Goal: Transaction & Acquisition: Purchase product/service

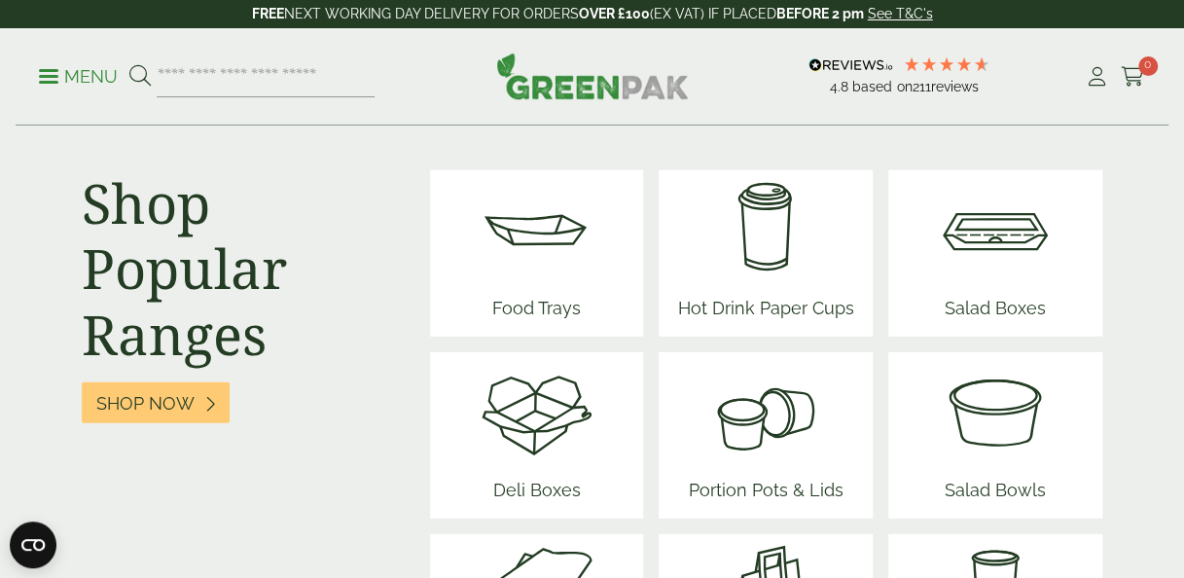
scroll to position [2534, 0]
click at [754, 216] on img at bounding box center [766, 229] width 192 height 117
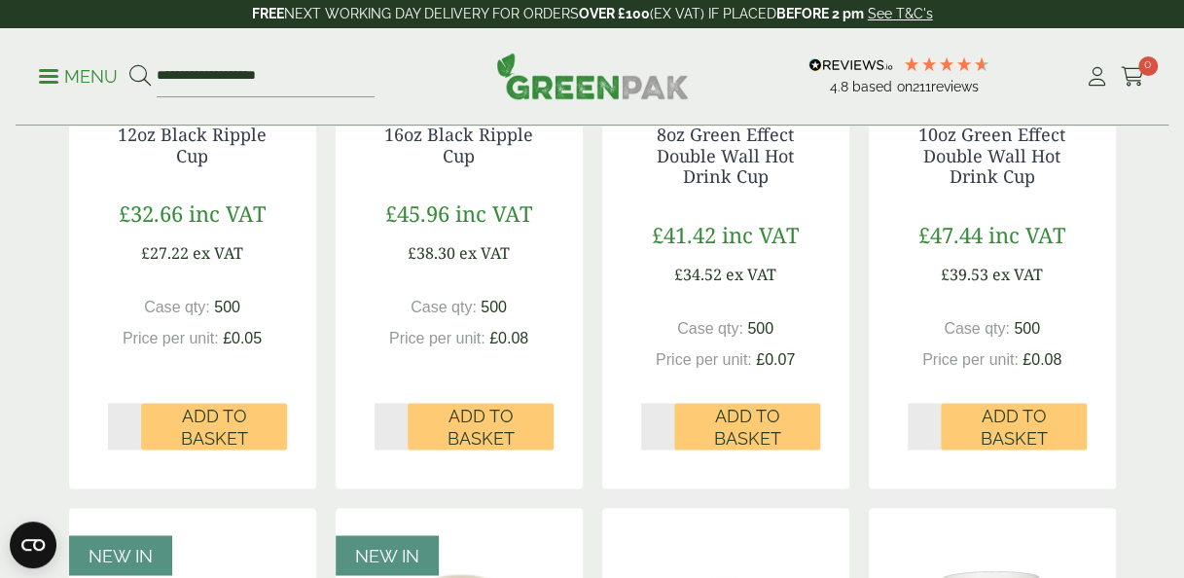
scroll to position [1345, 0]
click at [784, 434] on span "Add to Basket" at bounding box center [747, 426] width 119 height 42
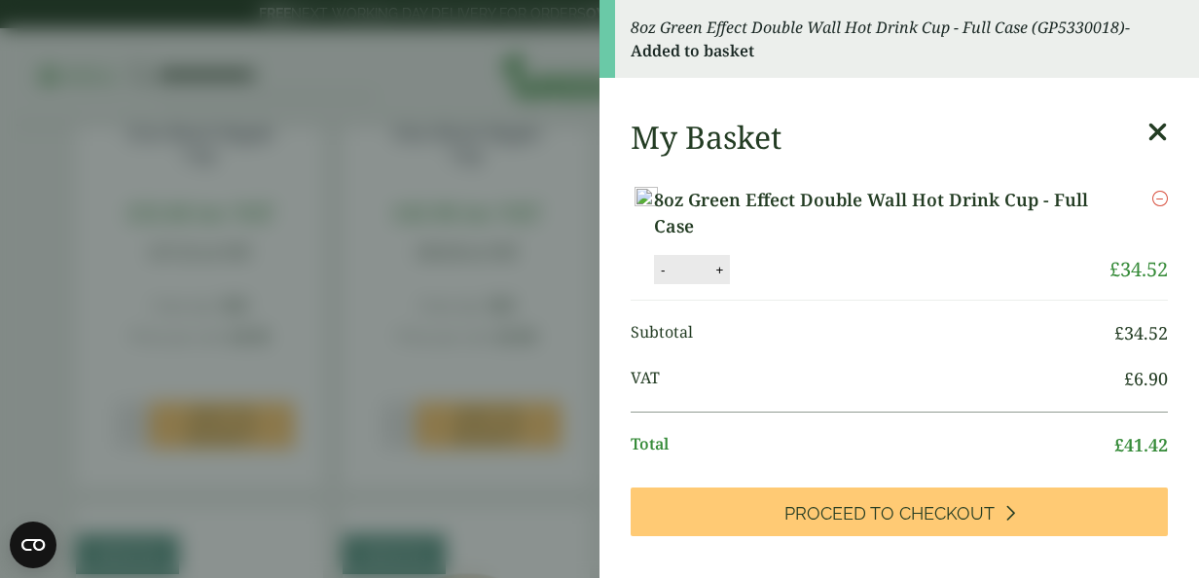
click at [1147, 128] on icon at bounding box center [1157, 132] width 20 height 27
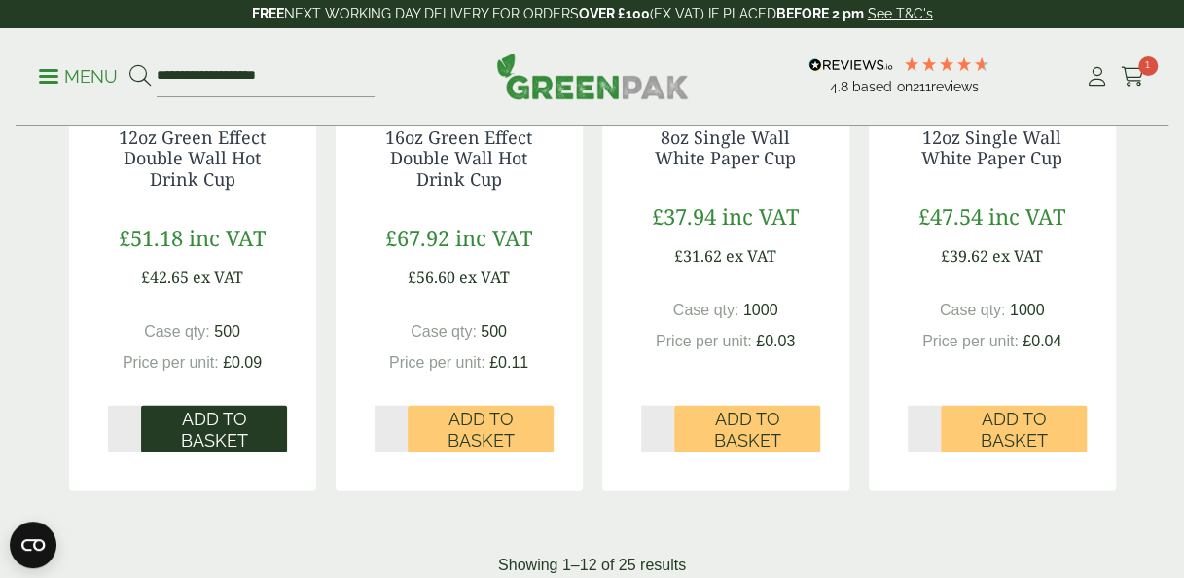
scroll to position [1997, 0]
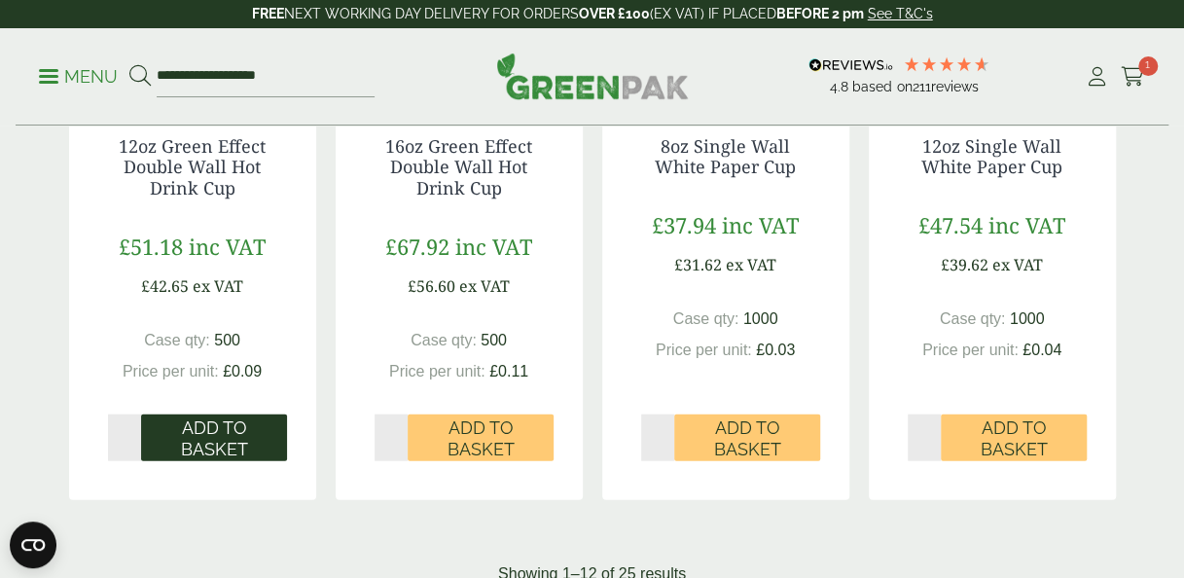
click at [234, 459] on span "Add to Basket" at bounding box center [214, 438] width 119 height 42
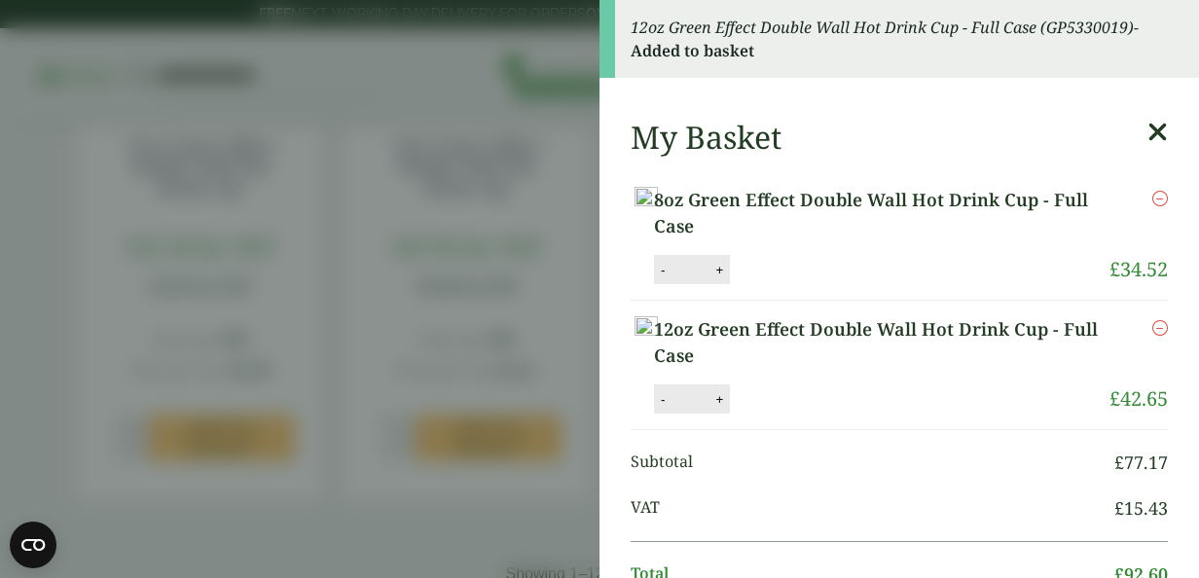
click at [1147, 128] on icon at bounding box center [1157, 132] width 20 height 27
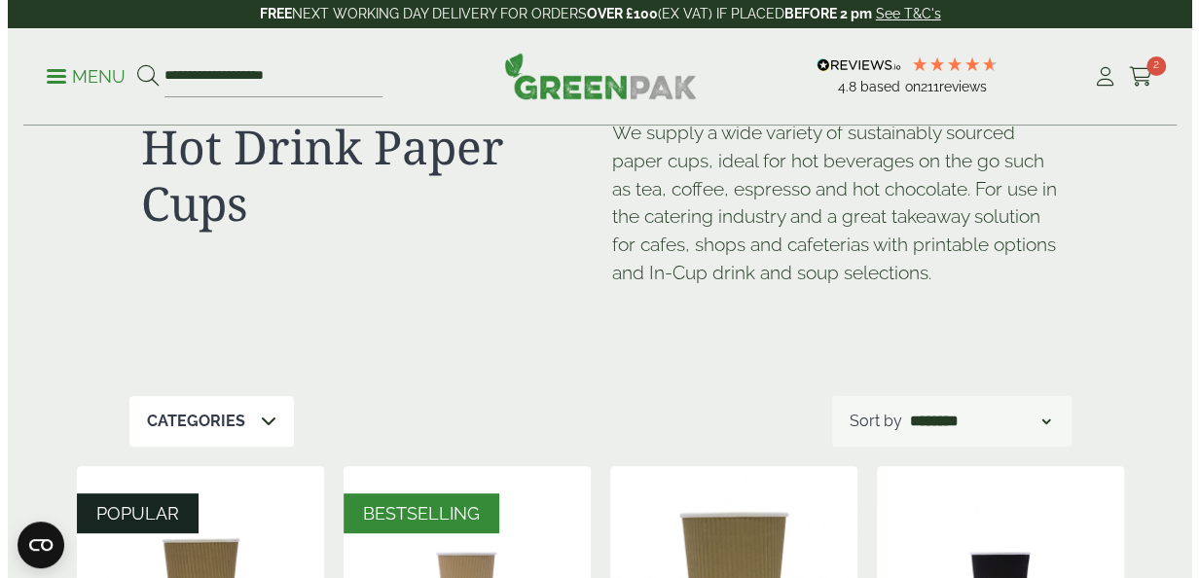
scroll to position [0, 0]
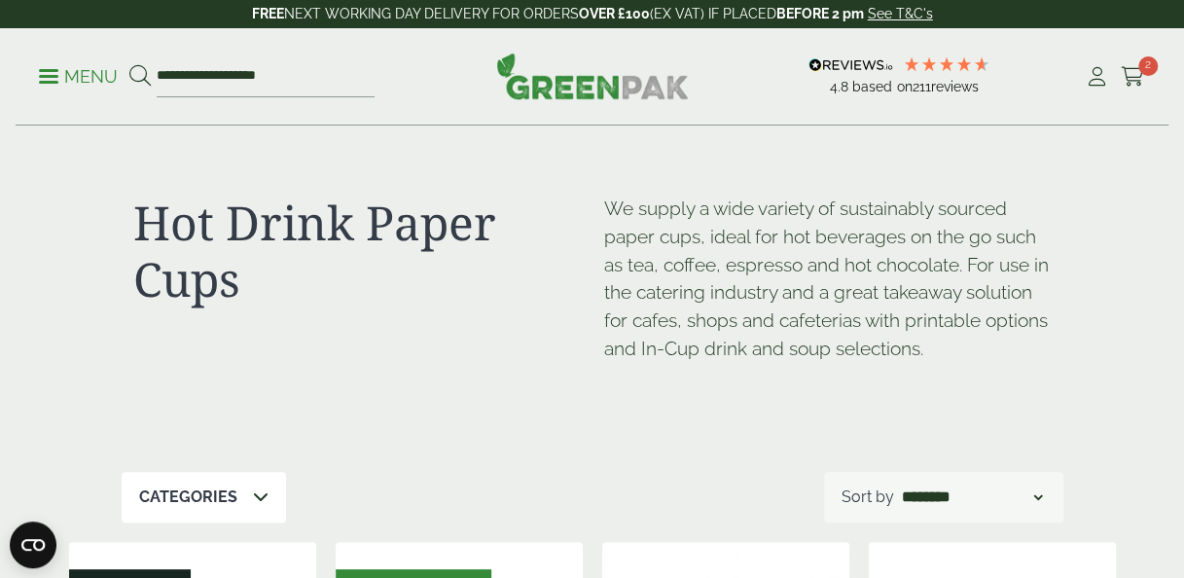
click at [53, 80] on p "Menu" at bounding box center [78, 76] width 79 height 23
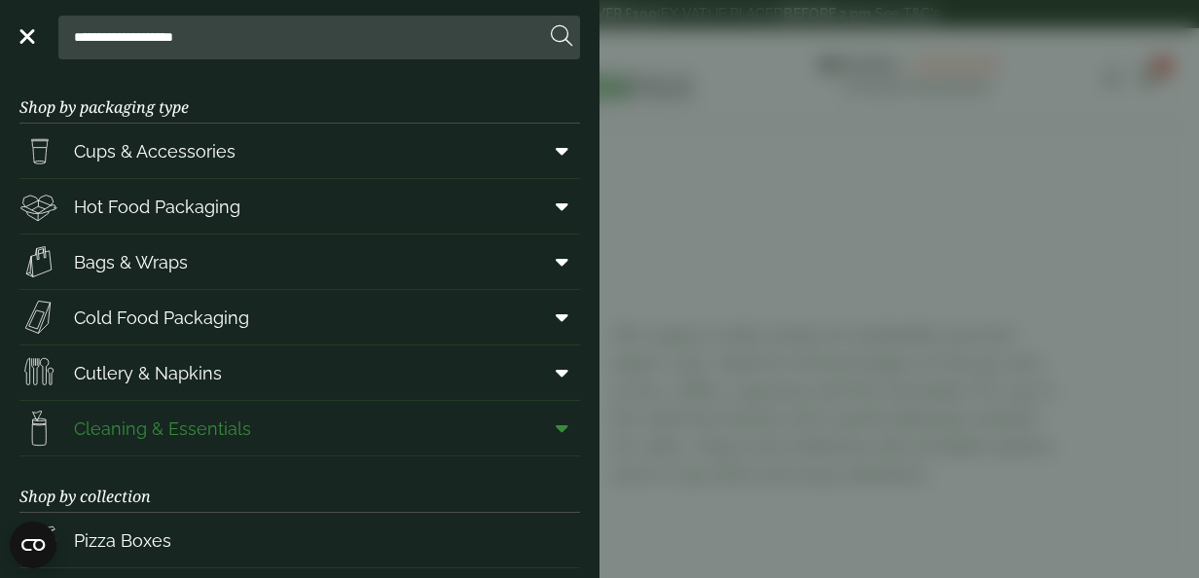
click at [197, 436] on span "Cleaning & Essentials" at bounding box center [162, 428] width 177 height 26
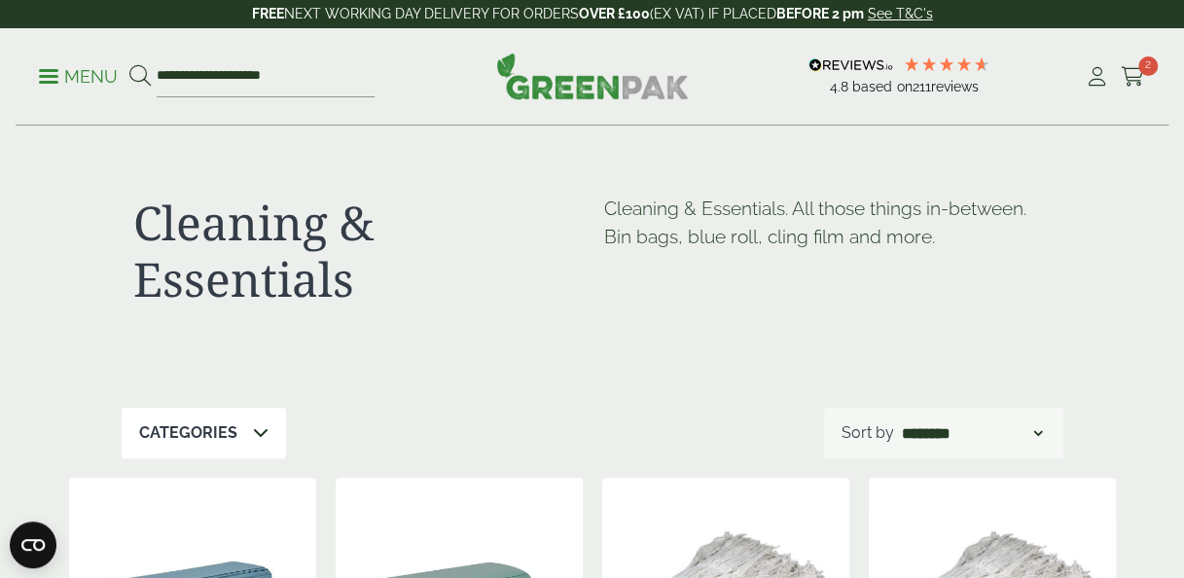
click at [47, 74] on p "Menu" at bounding box center [78, 76] width 79 height 23
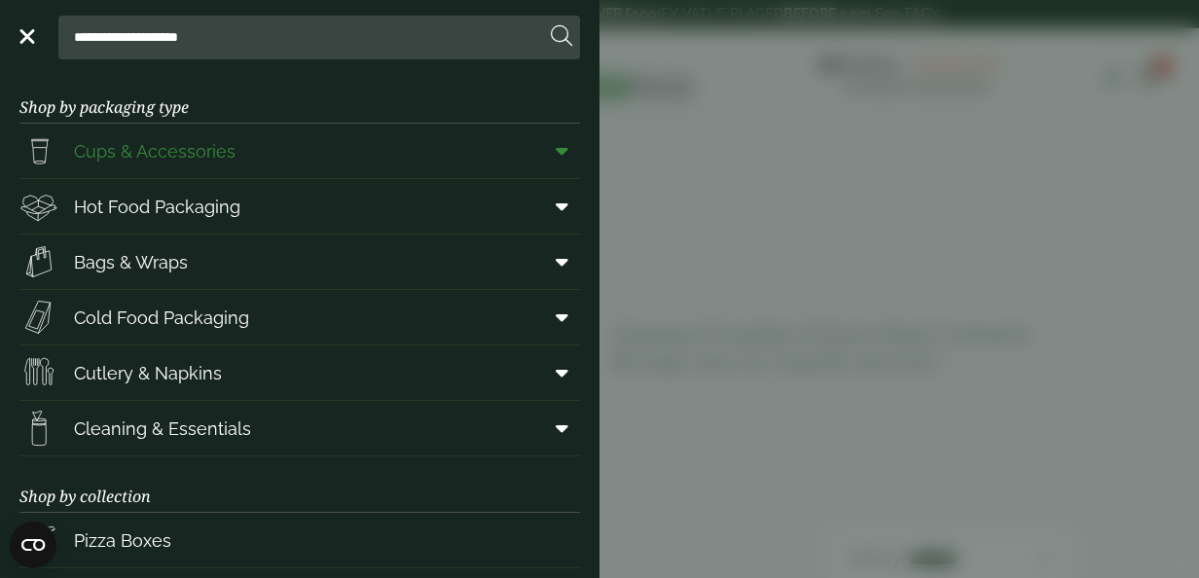
click at [193, 161] on span "Cups & Accessories" at bounding box center [155, 151] width 162 height 26
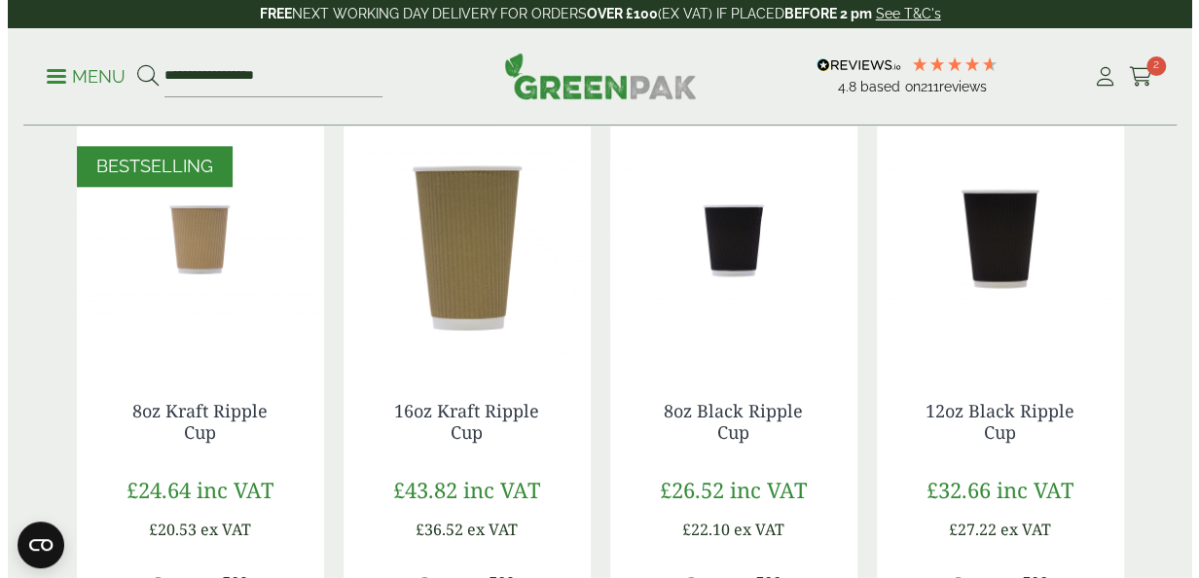
scroll to position [902, 0]
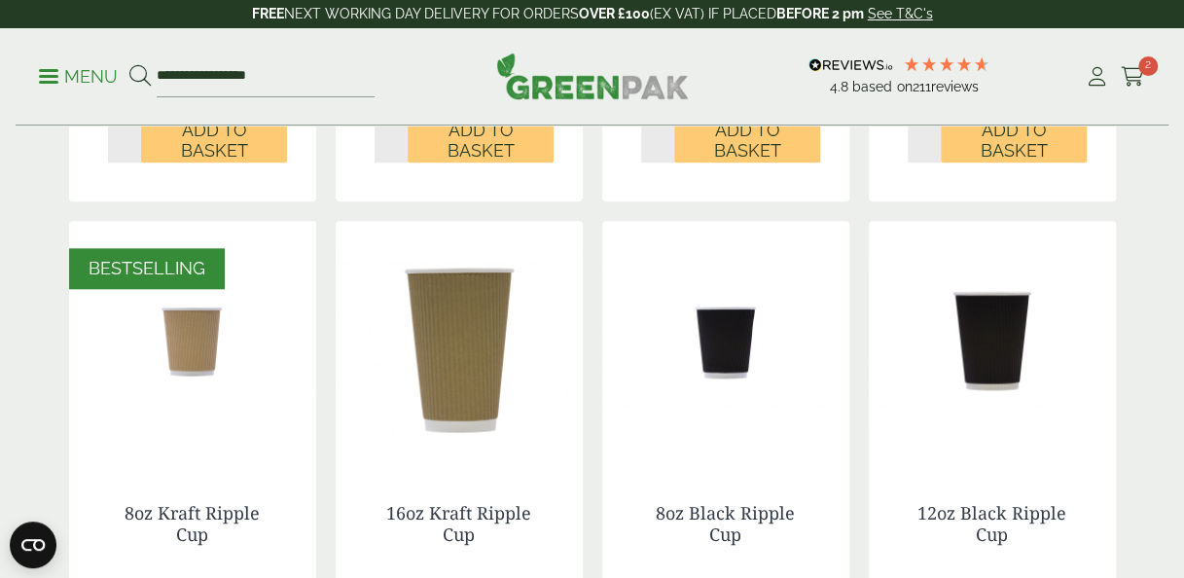
click at [60, 87] on p "Menu" at bounding box center [78, 76] width 79 height 23
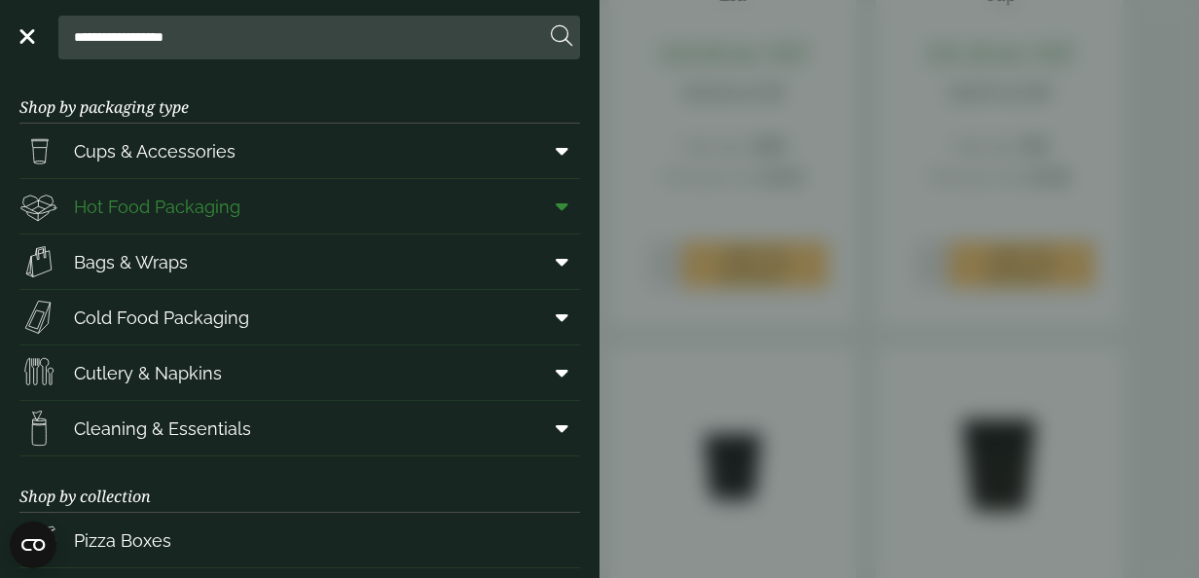
click at [148, 208] on span "Hot Food Packaging" at bounding box center [157, 207] width 166 height 26
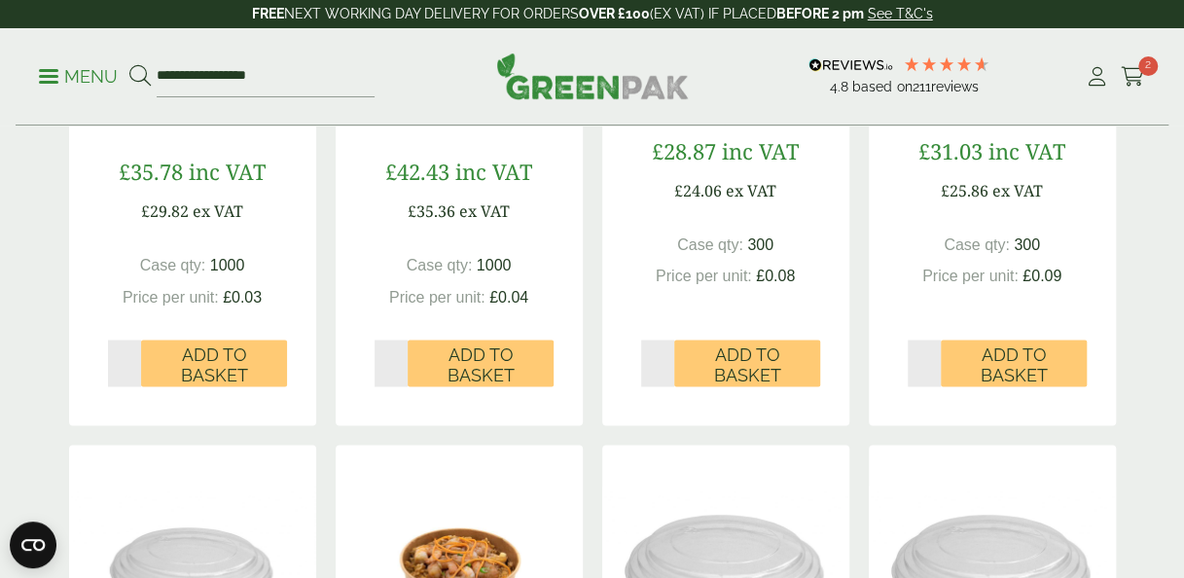
scroll to position [1483, 0]
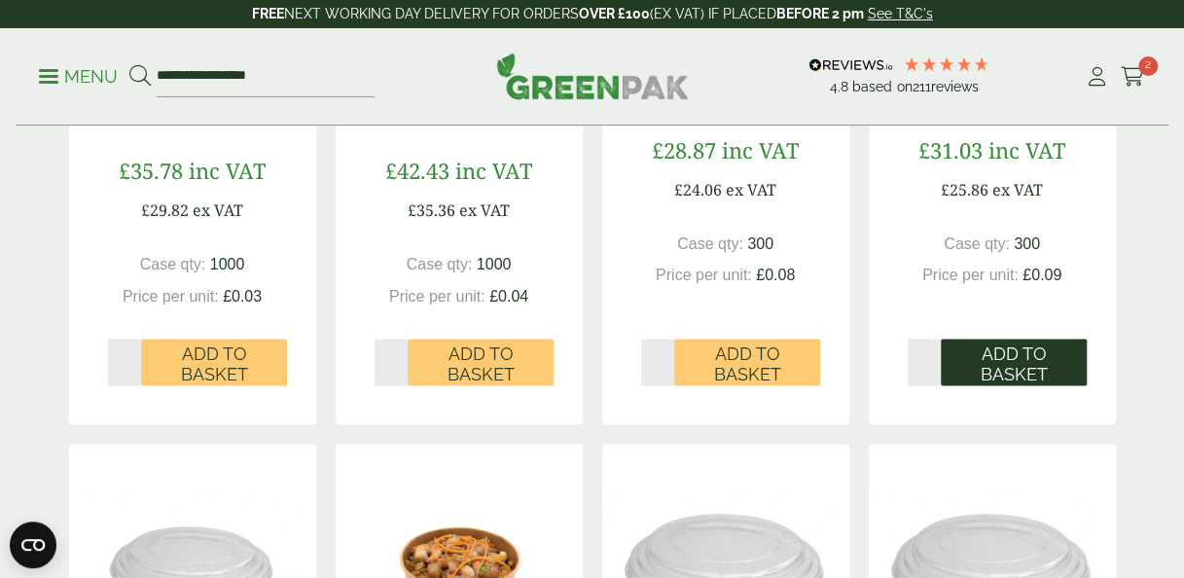
click at [983, 365] on span "Add to Basket" at bounding box center [1013, 363] width 119 height 42
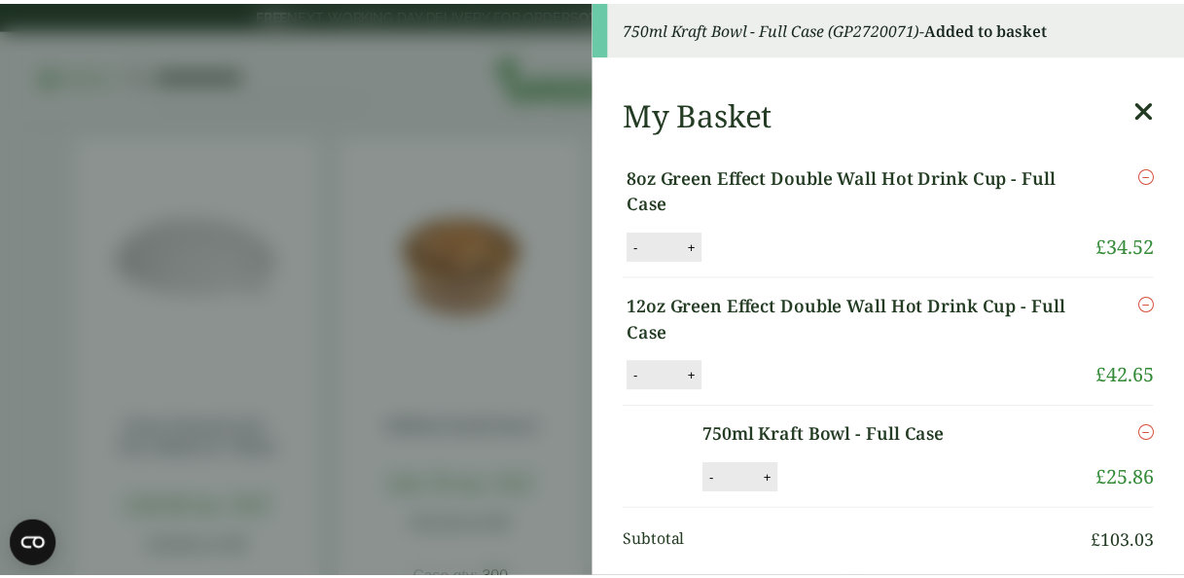
scroll to position [2, 0]
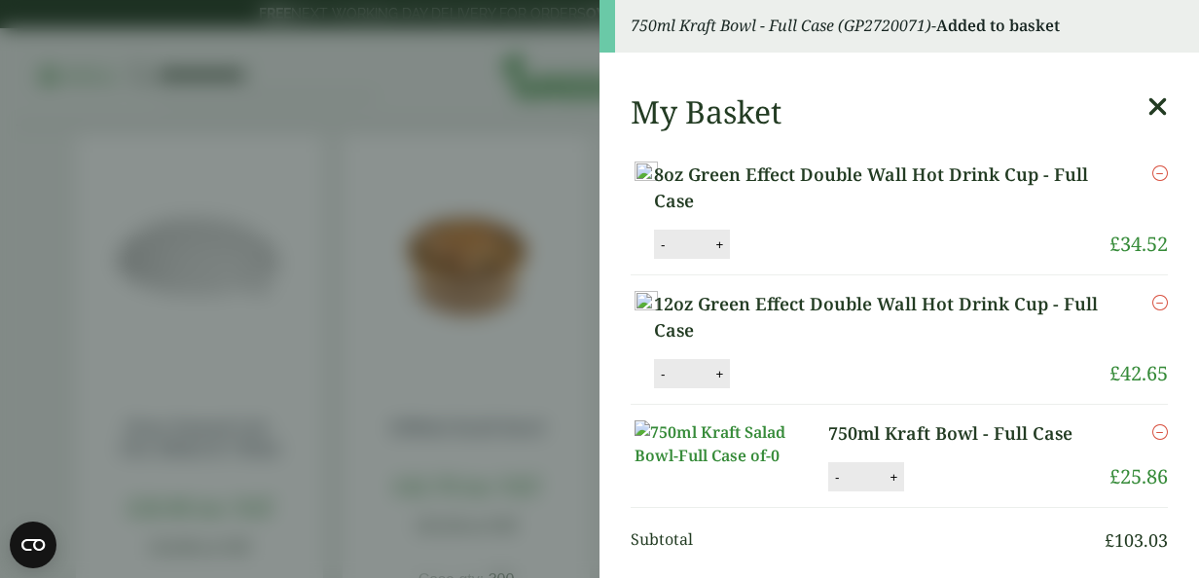
click at [1147, 107] on icon at bounding box center [1157, 106] width 20 height 27
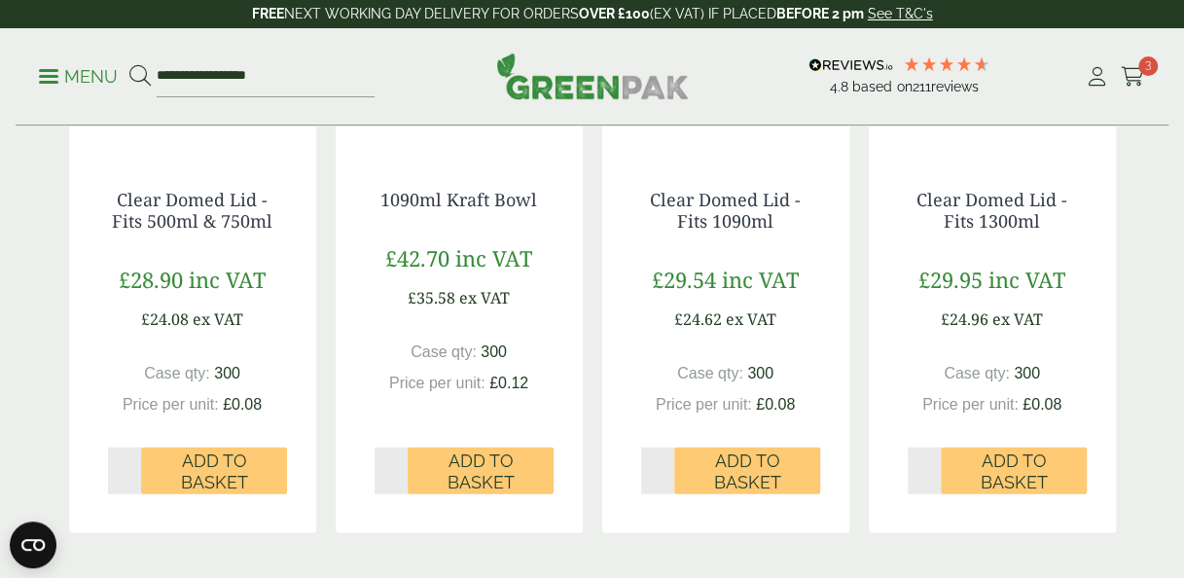
scroll to position [2020, 0]
click at [212, 455] on span "Add to Basket" at bounding box center [214, 471] width 119 height 42
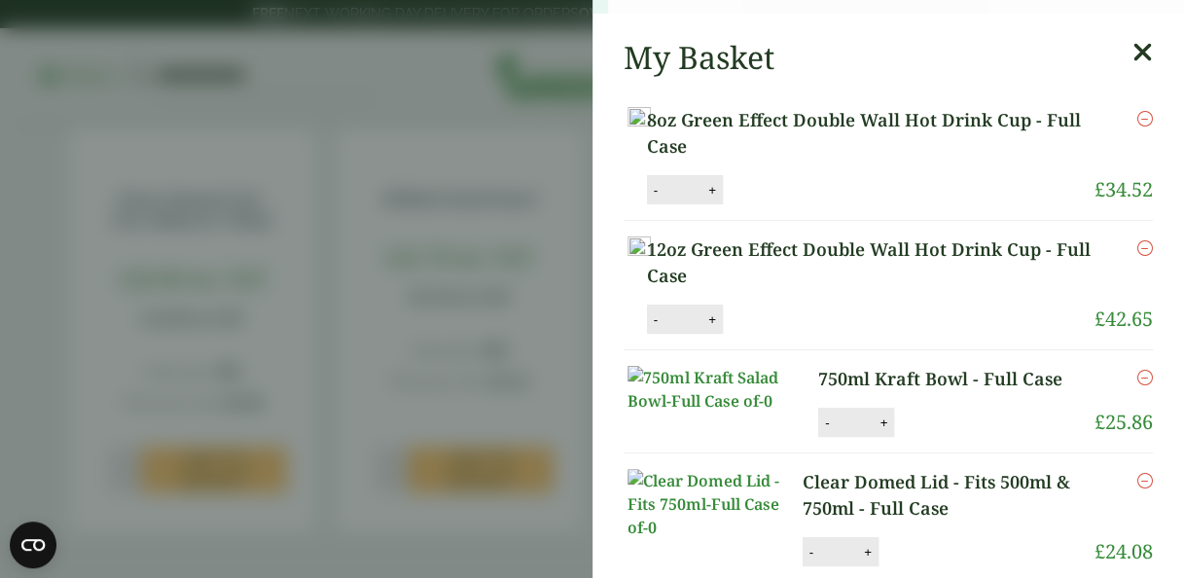
scroll to position [2277, 0]
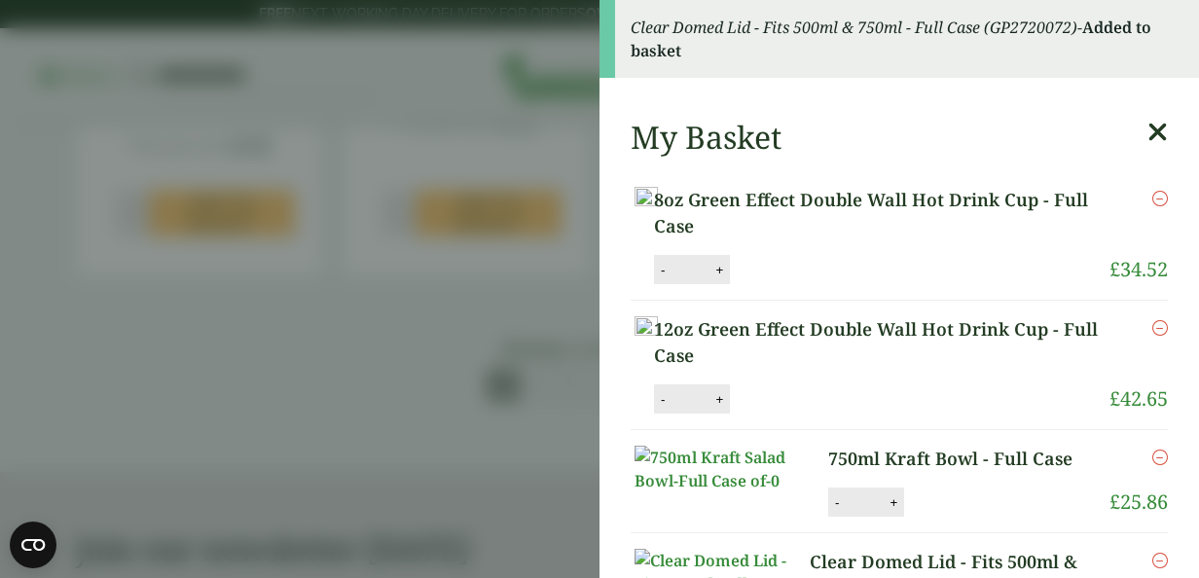
click at [1147, 138] on icon at bounding box center [1157, 132] width 20 height 27
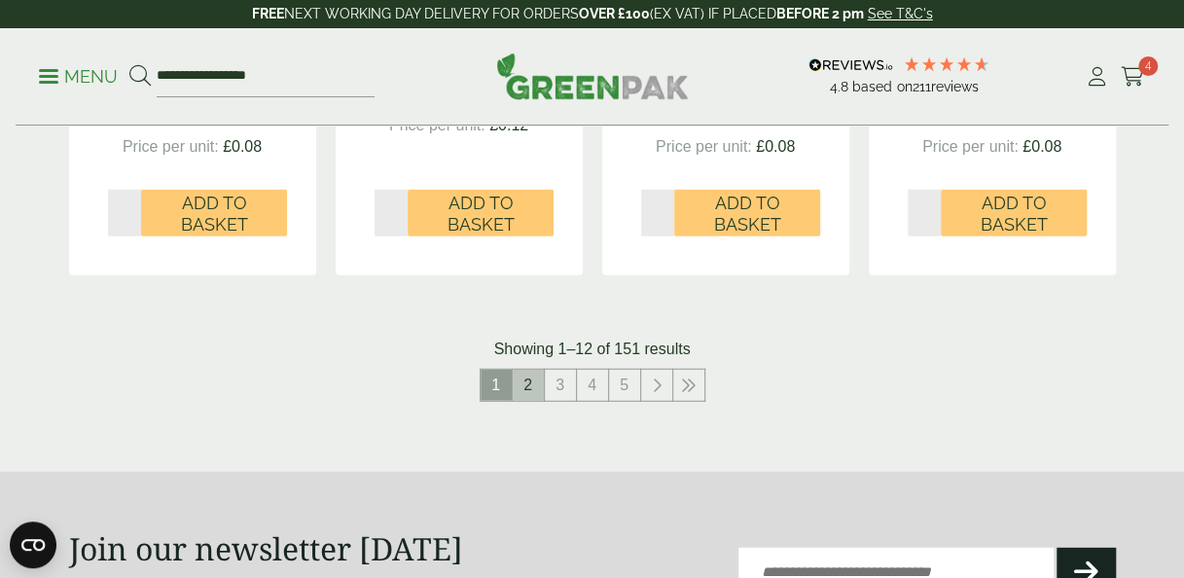
click at [524, 388] on link "2" at bounding box center [528, 385] width 31 height 31
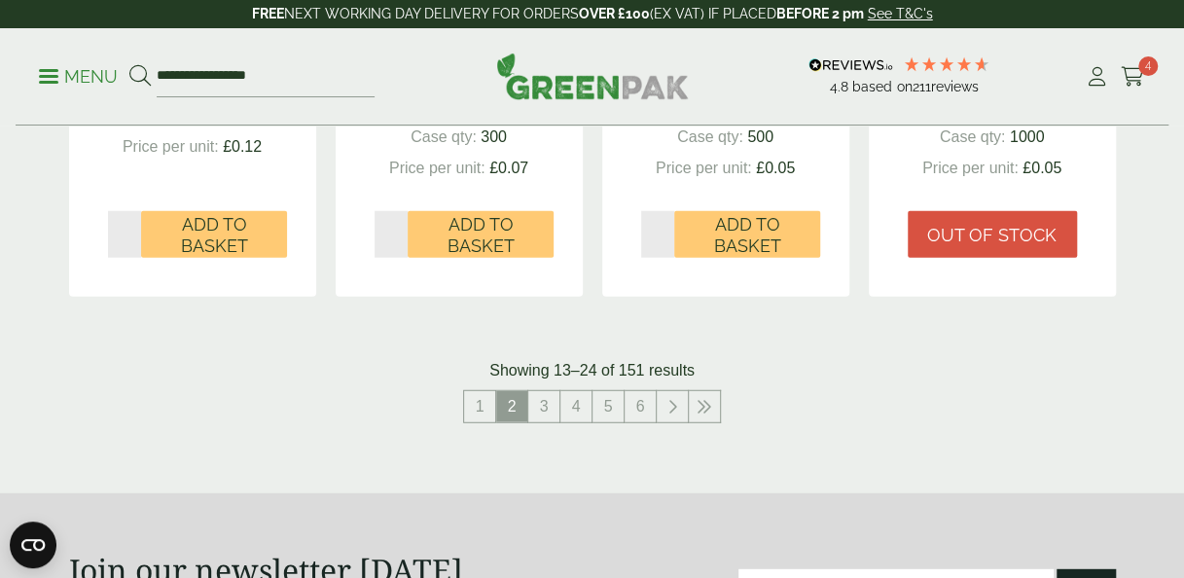
scroll to position [2298, 0]
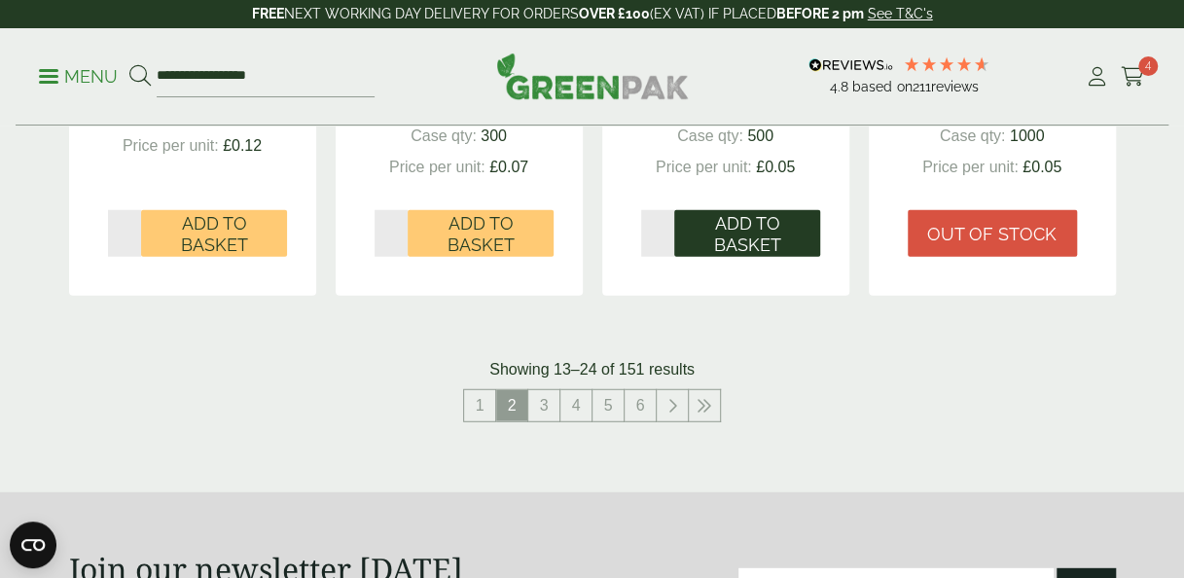
click at [753, 220] on span "Add to Basket" at bounding box center [747, 234] width 119 height 42
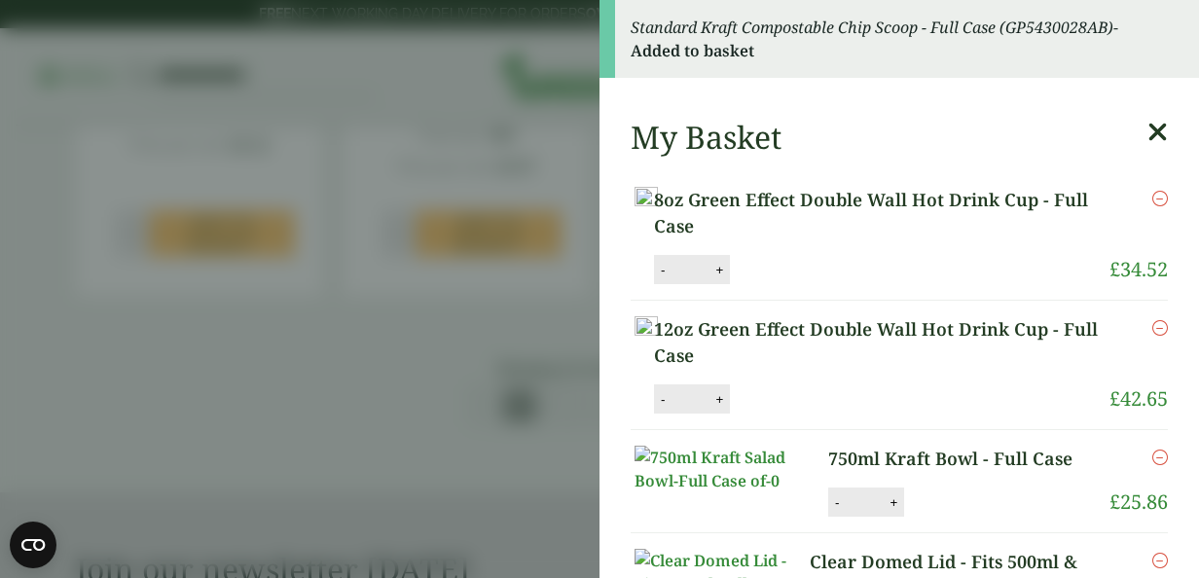
click at [1147, 137] on icon at bounding box center [1157, 132] width 20 height 27
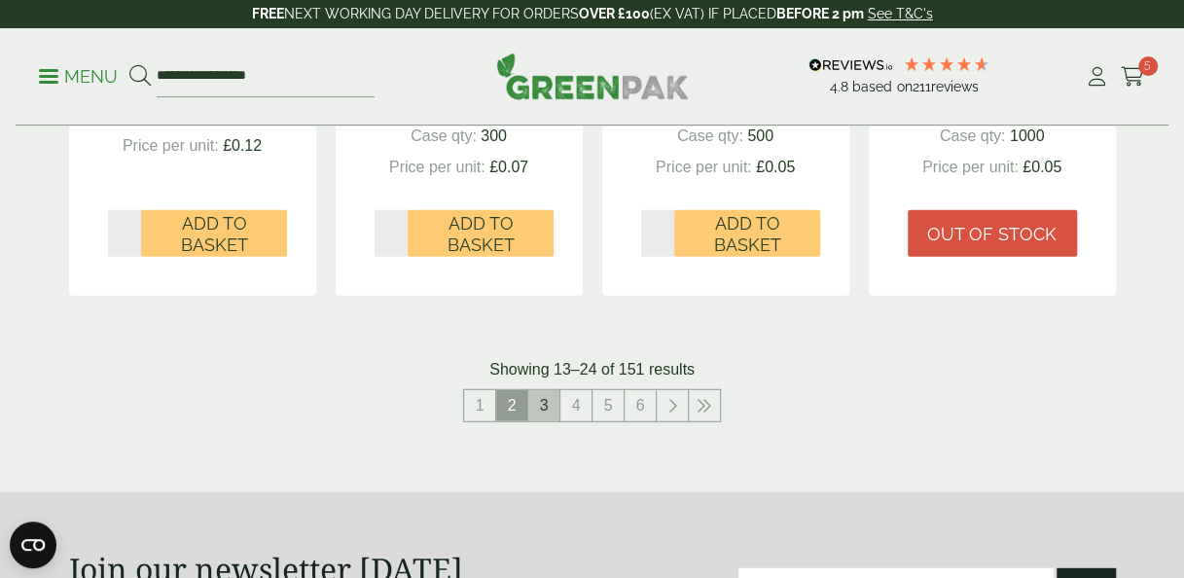
click at [541, 414] on link "3" at bounding box center [543, 405] width 31 height 31
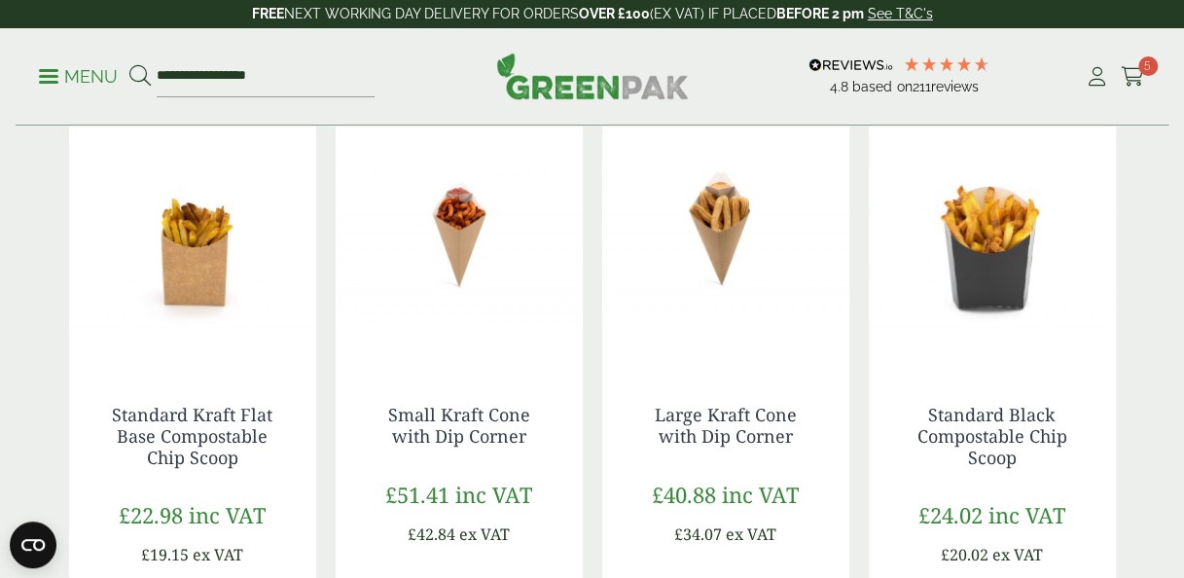
scroll to position [493, 0]
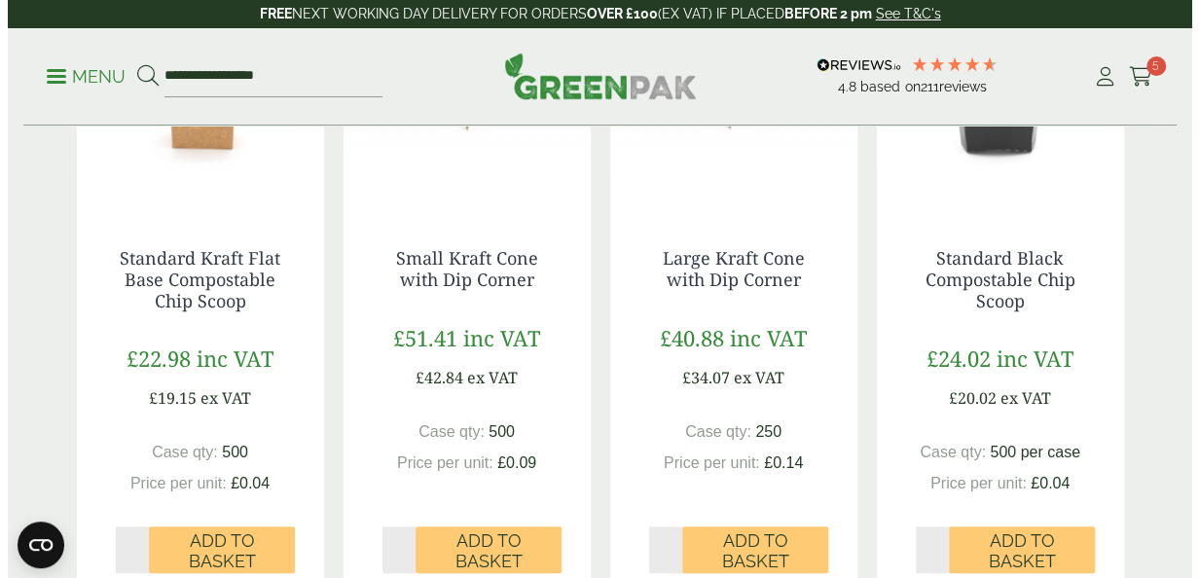
scroll to position [667, 0]
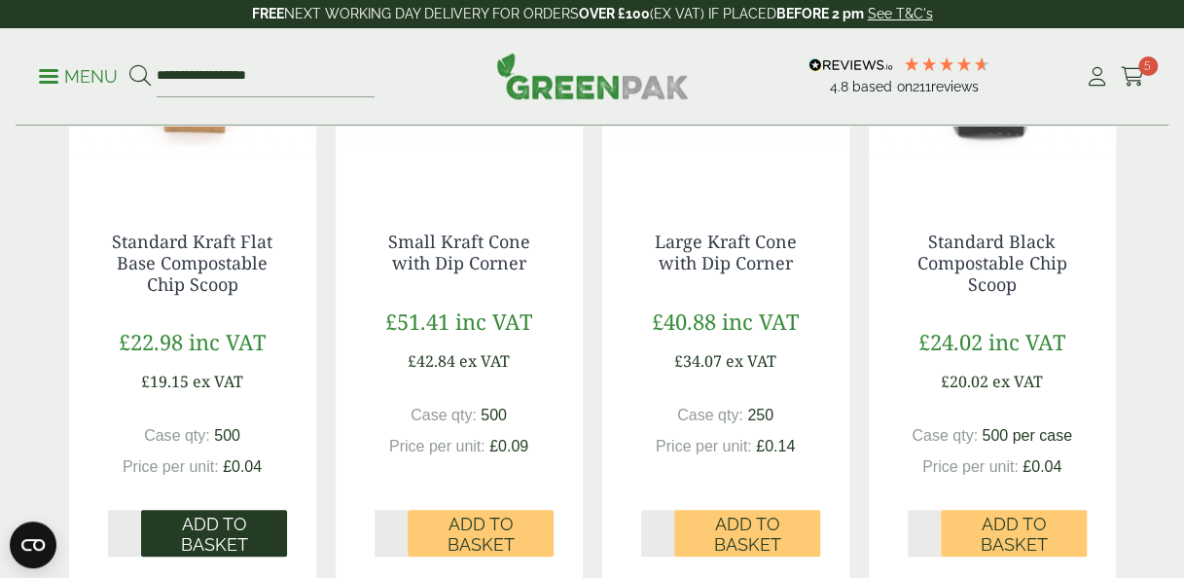
click at [233, 533] on span "Add to Basket" at bounding box center [214, 535] width 119 height 42
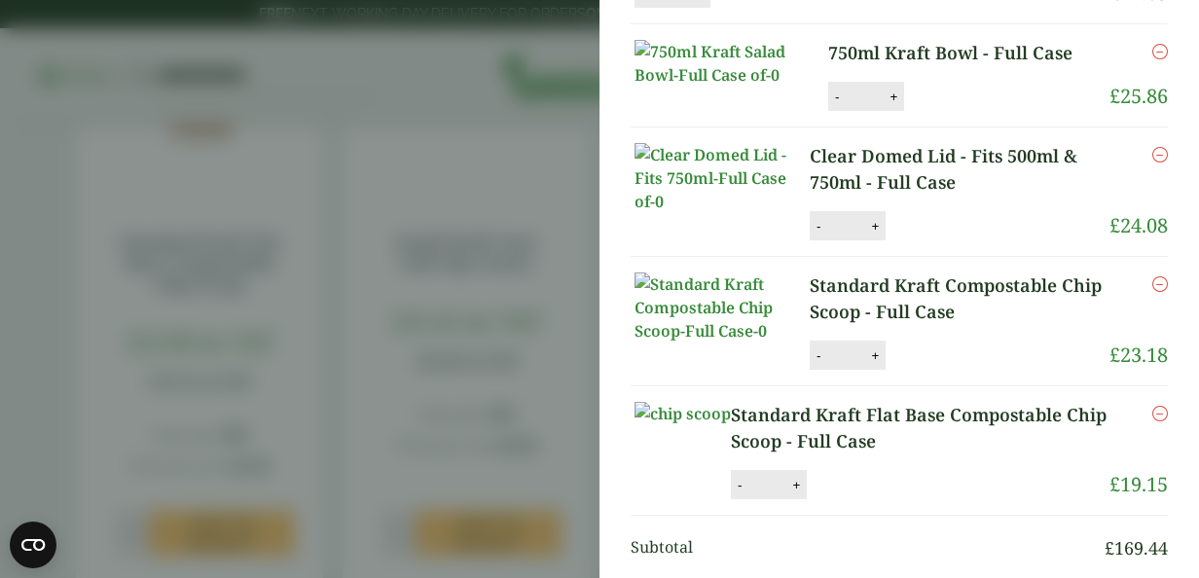
scroll to position [596, 0]
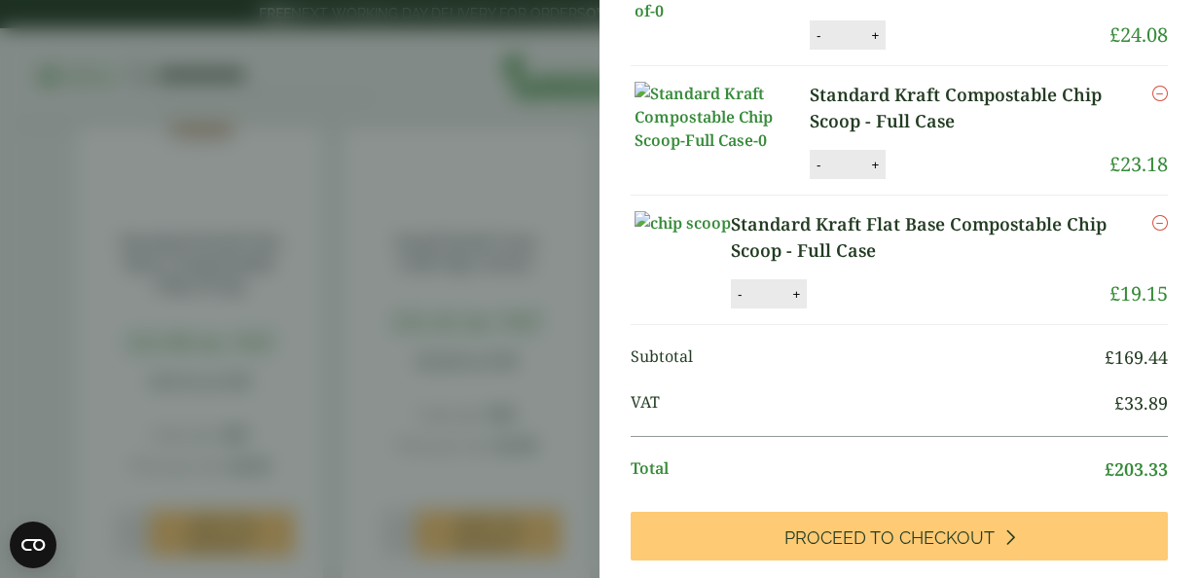
click at [1152, 101] on icon "Remove this item" at bounding box center [1160, 94] width 16 height 16
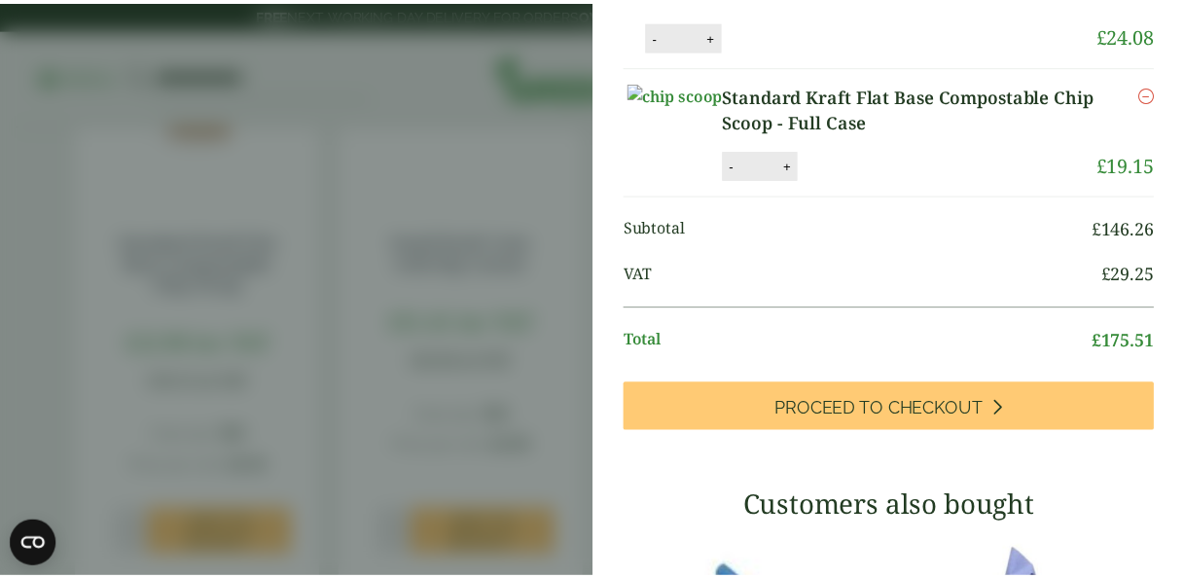
scroll to position [676, 0]
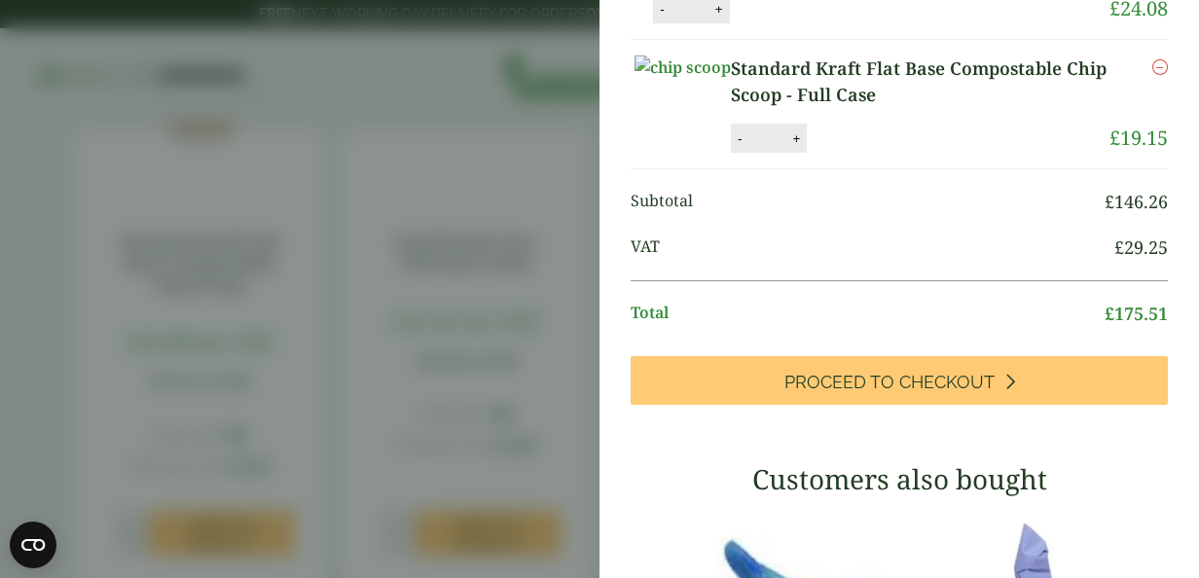
click at [565, 407] on aside "Item removed Standard Kraft Flat Base Compostable Chip Scoop - Full Case (GP543…" at bounding box center [599, 289] width 1199 height 578
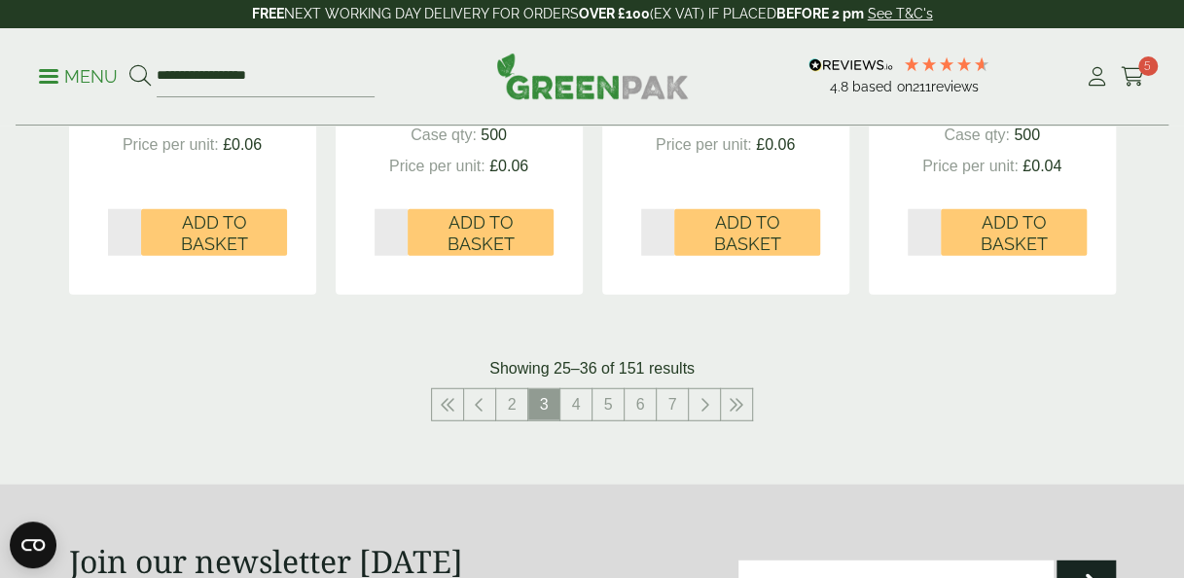
scroll to position [2300, 0]
click at [568, 406] on link "4" at bounding box center [575, 403] width 31 height 31
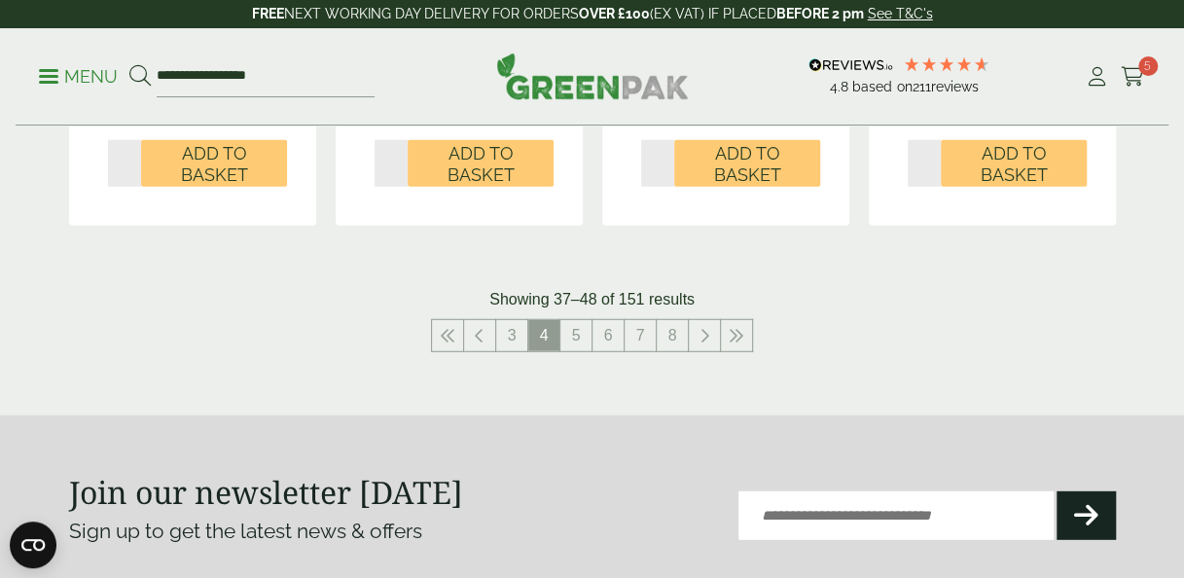
scroll to position [2369, 0]
click at [577, 319] on link "5" at bounding box center [575, 334] width 31 height 31
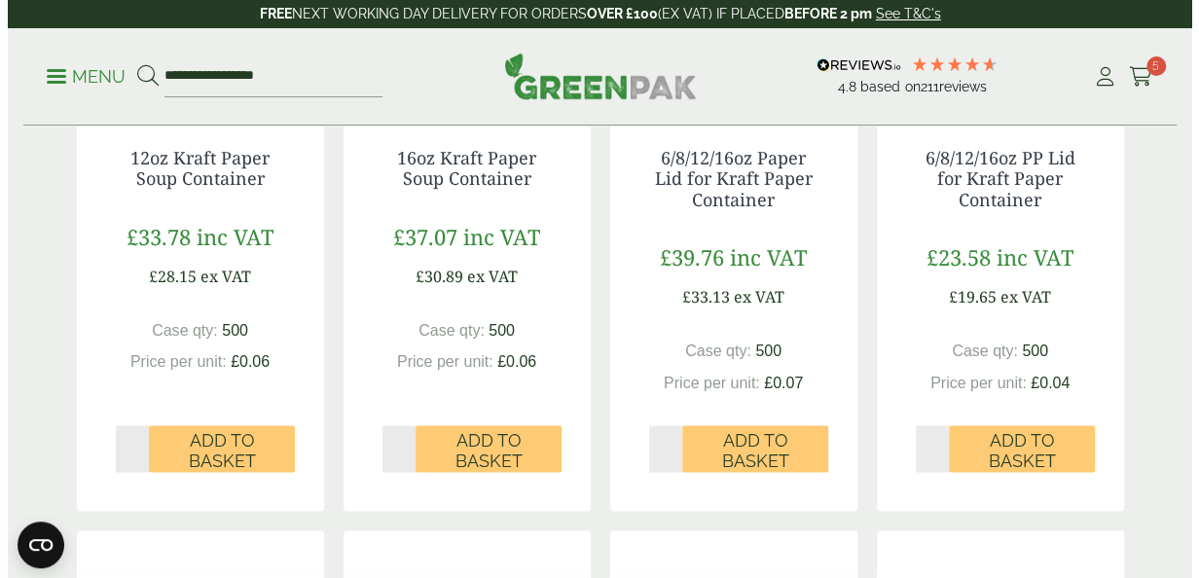
scroll to position [1398, 0]
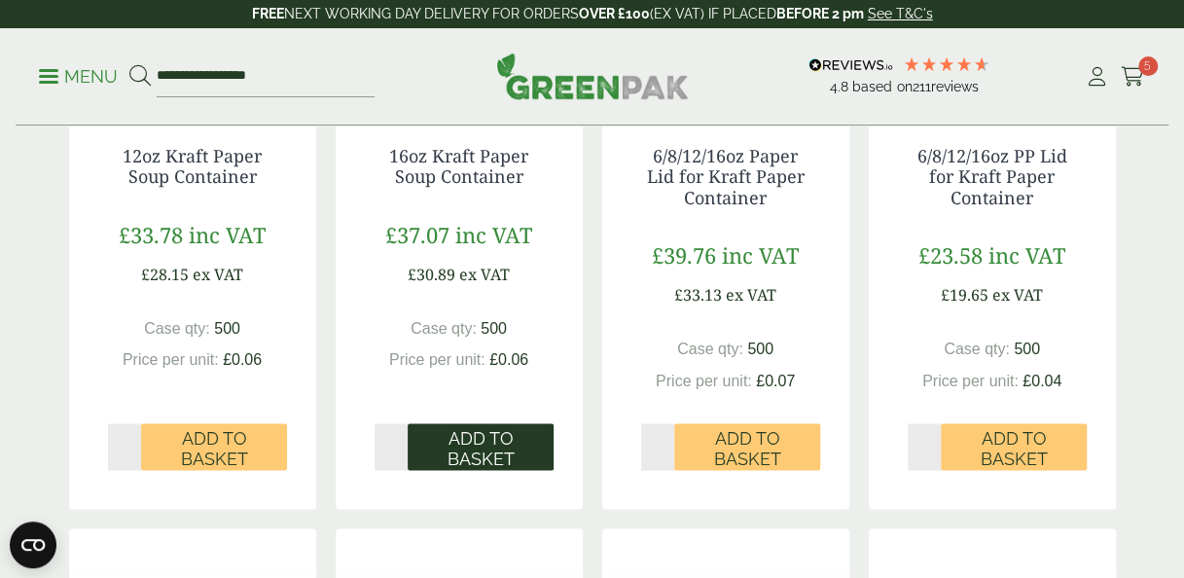
click at [500, 442] on span "Add to Basket" at bounding box center [480, 448] width 119 height 42
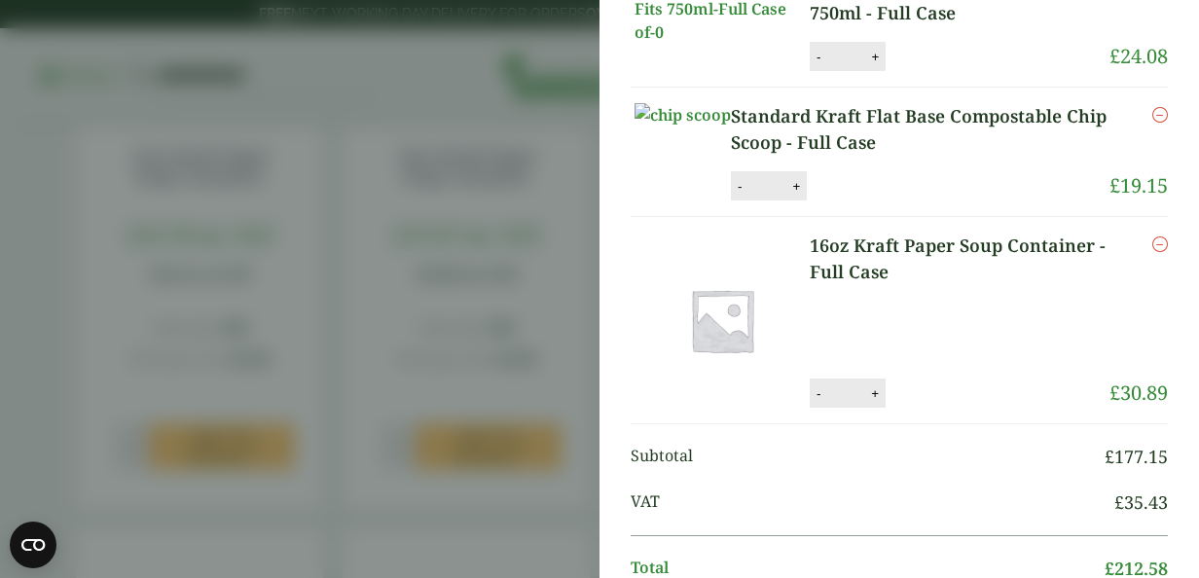
scroll to position [596, 0]
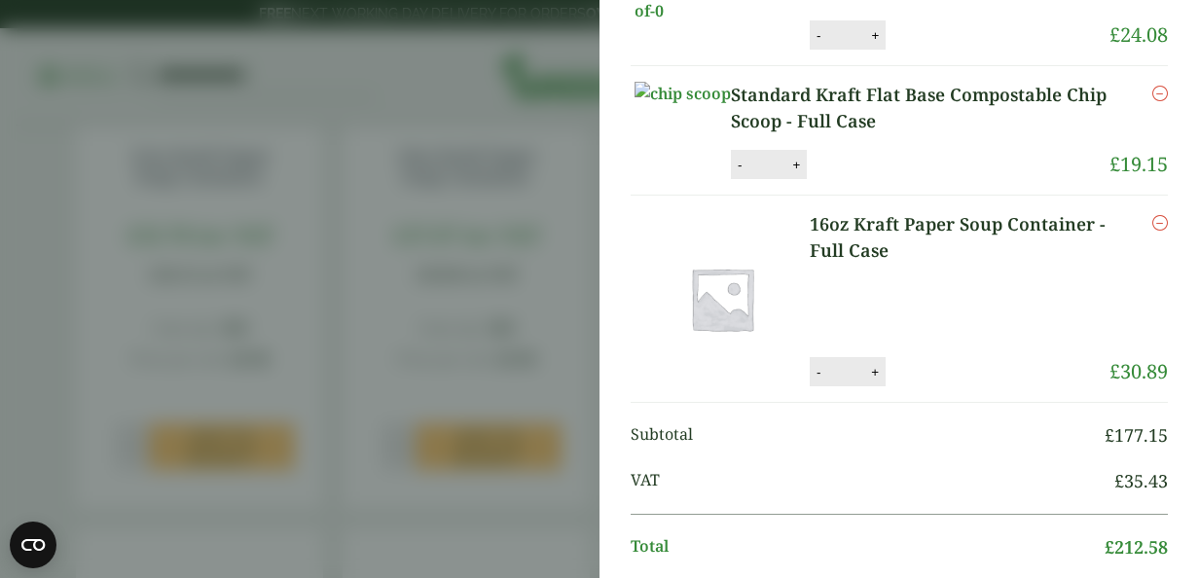
click at [518, 257] on aside "16oz Kraft Paper Soup Container - Full Case (2130017P) - Added to basket My Bas…" at bounding box center [599, 289] width 1199 height 578
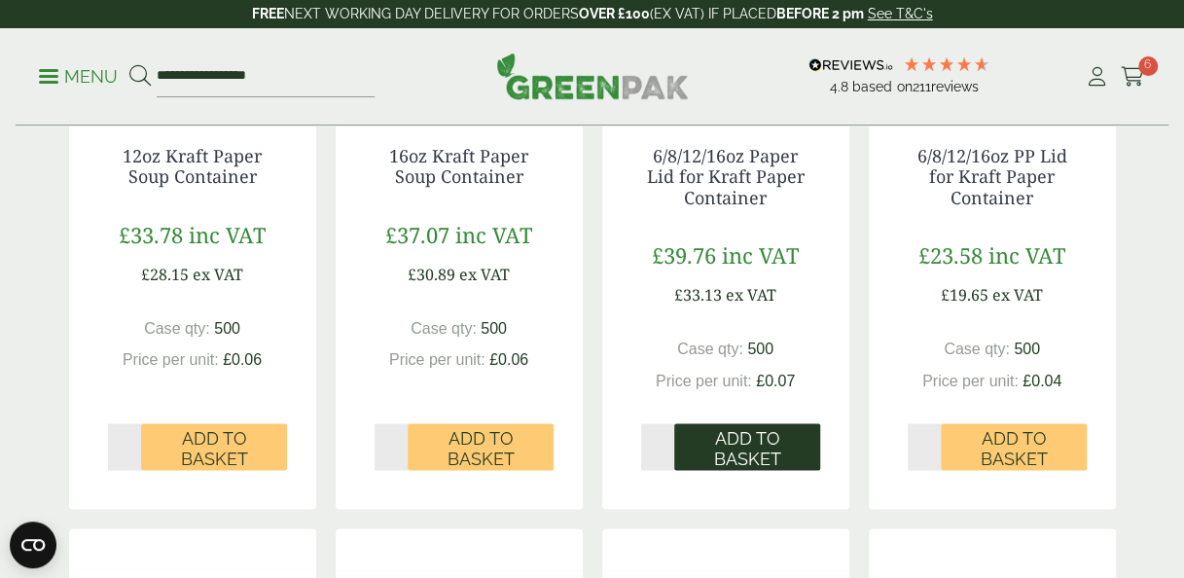
click at [778, 454] on span "Add to Basket" at bounding box center [747, 448] width 119 height 42
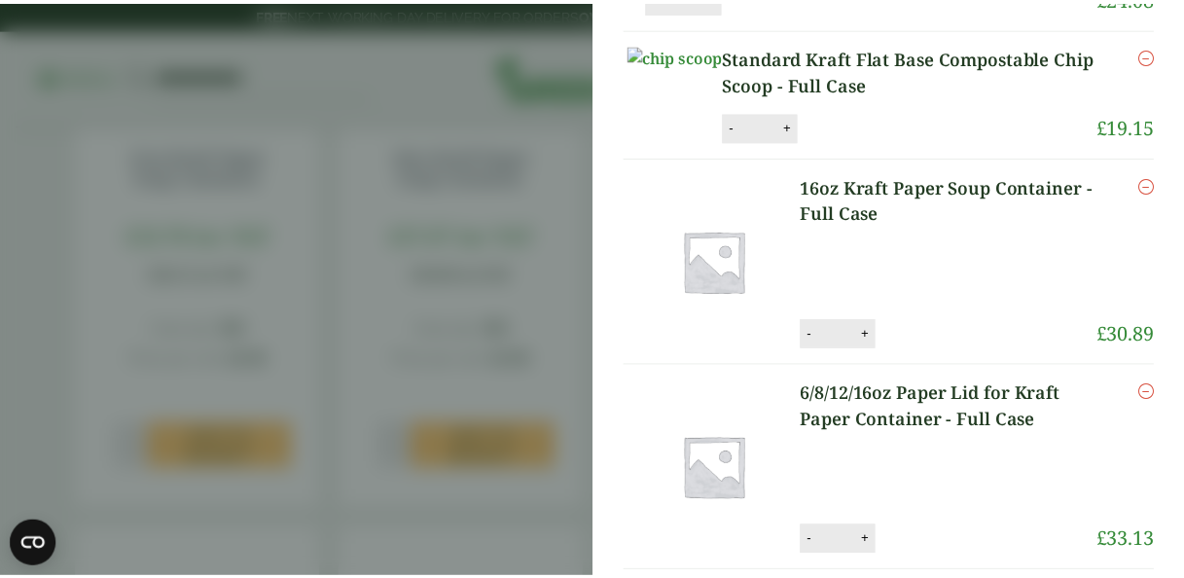
scroll to position [700, 0]
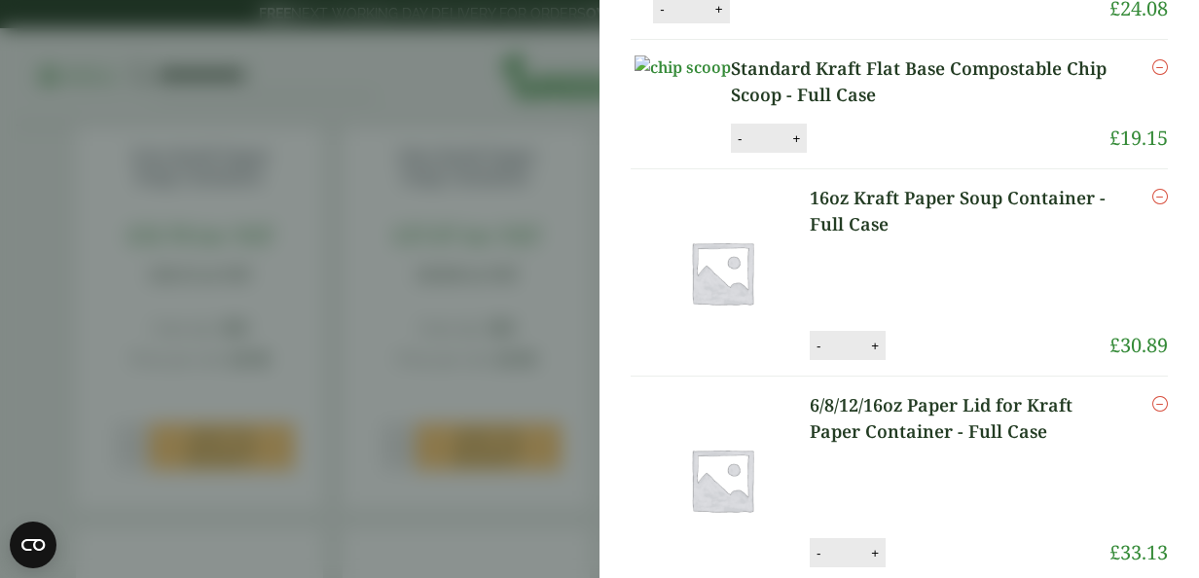
click at [537, 380] on aside "6/8/12/16oz Paper Lid for Kraft Paper Container - Full Case (GP2130017Q) - Adde…" at bounding box center [599, 289] width 1199 height 578
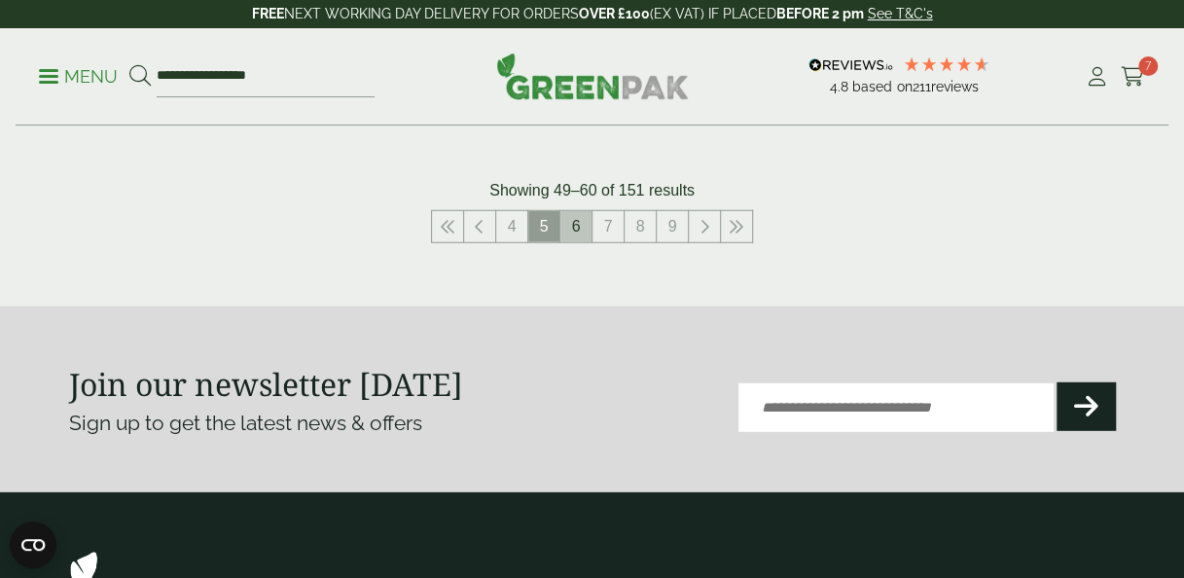
scroll to position [596, 0]
click at [581, 226] on link "6" at bounding box center [575, 226] width 31 height 31
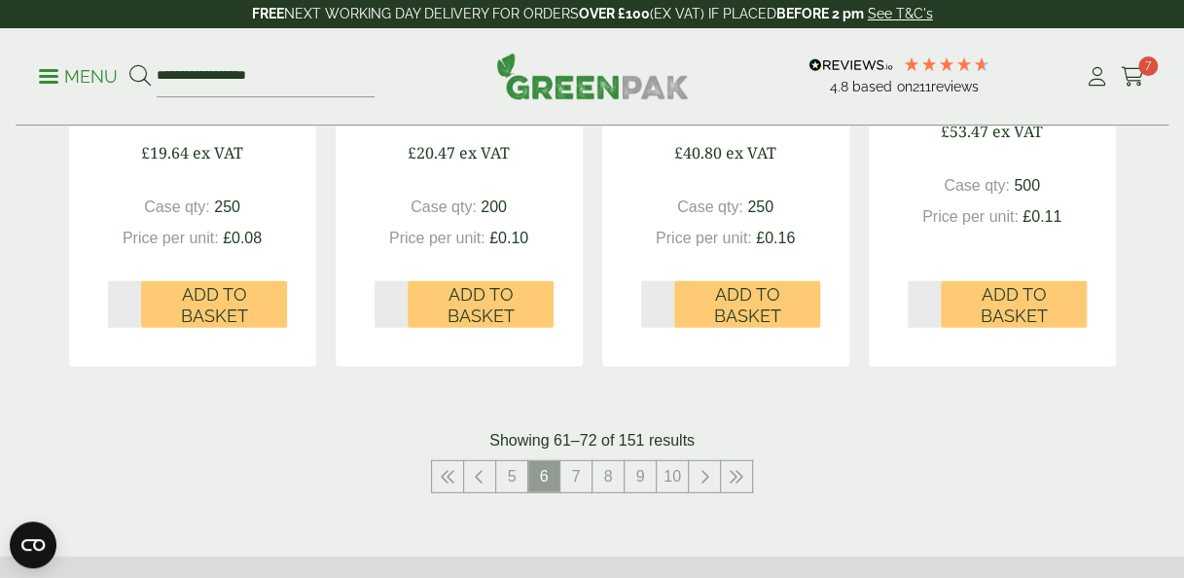
scroll to position [2229, 0]
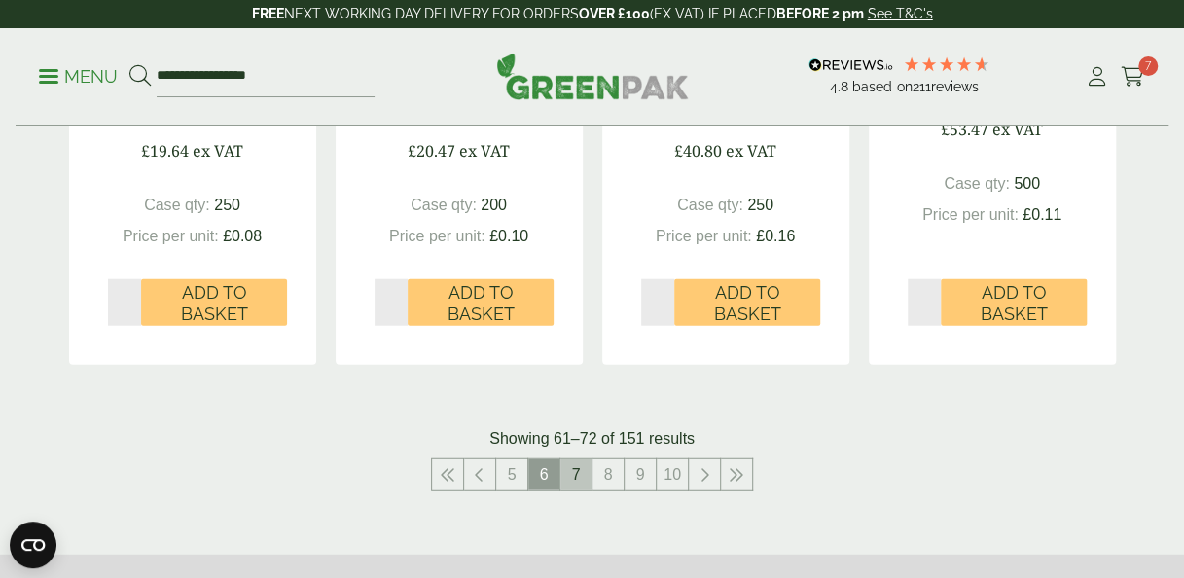
drag, startPoint x: 581, startPoint y: 226, endPoint x: 574, endPoint y: 479, distance: 253.1
click at [574, 479] on link "7" at bounding box center [575, 474] width 31 height 31
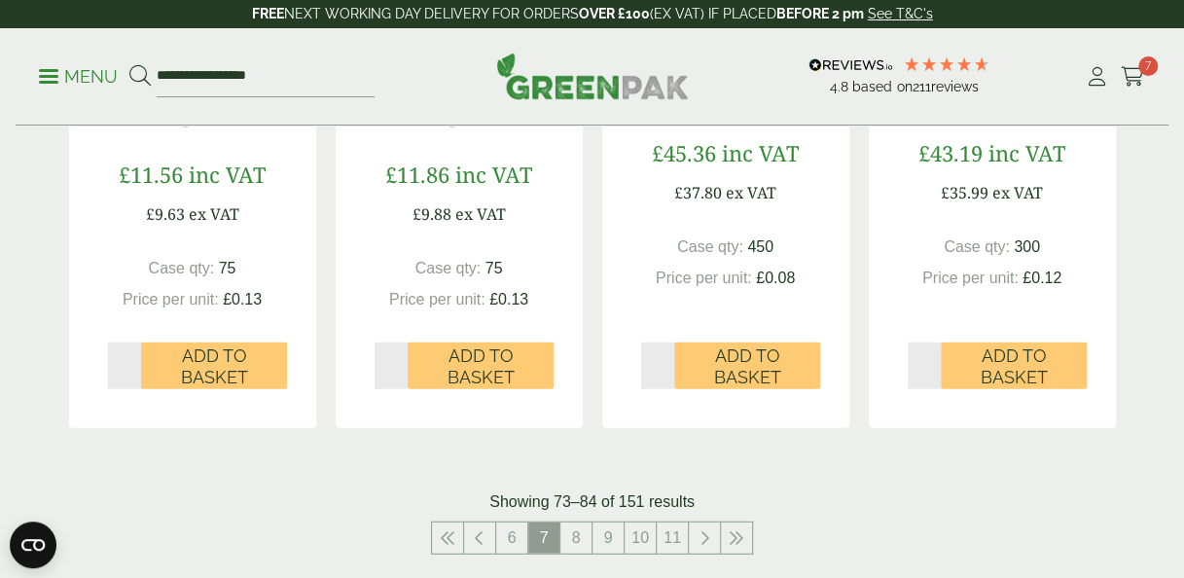
scroll to position [2168, 0]
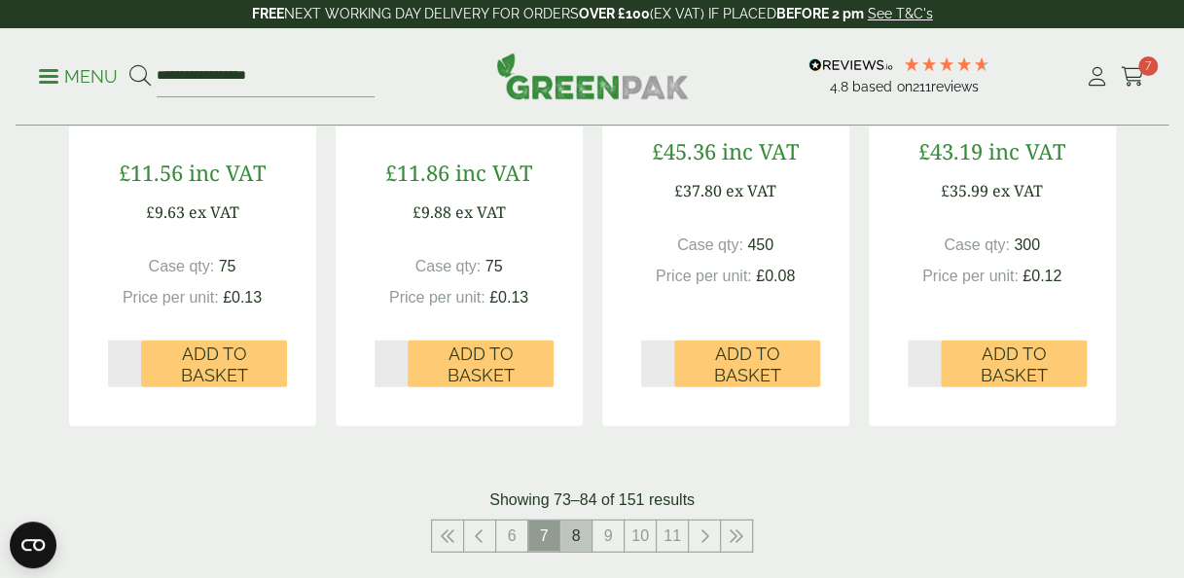
click at [573, 536] on link "8" at bounding box center [575, 536] width 31 height 31
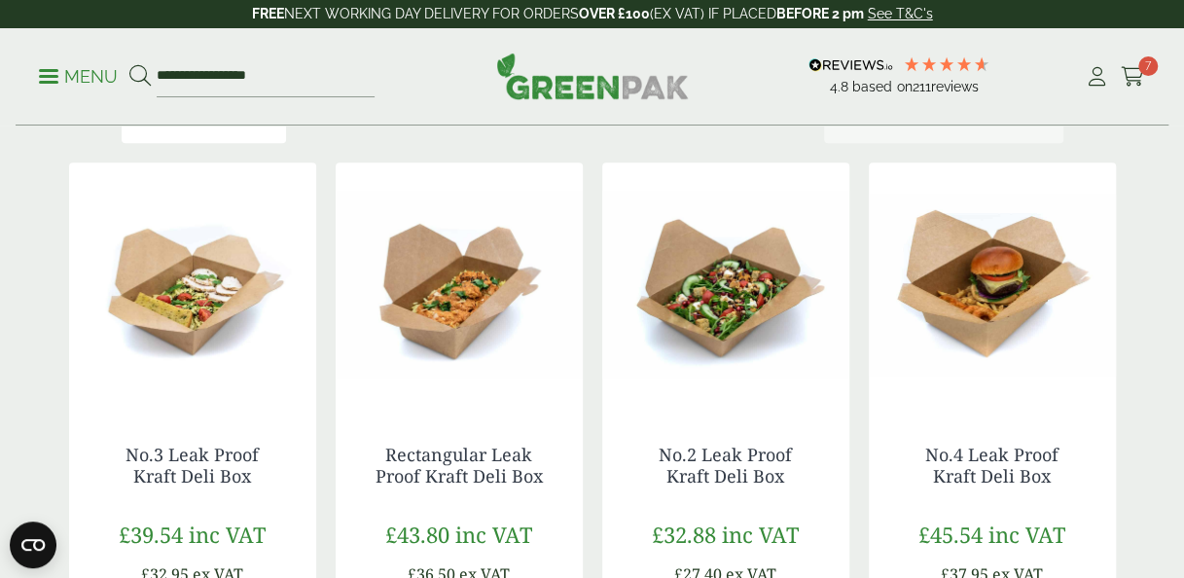
scroll to position [453, 0]
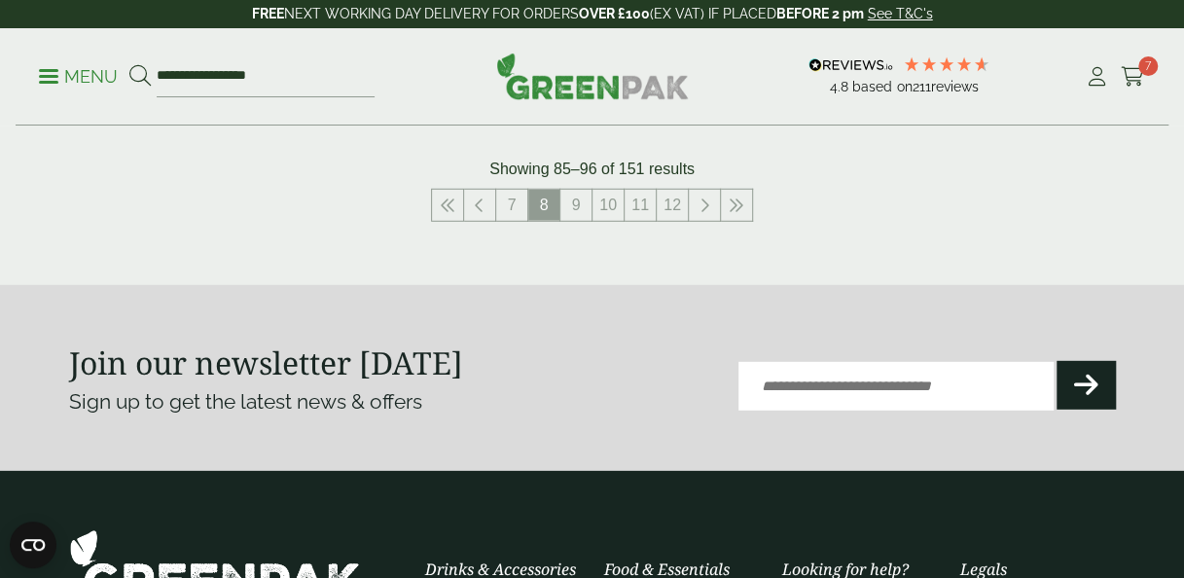
scroll to position [2478, 0]
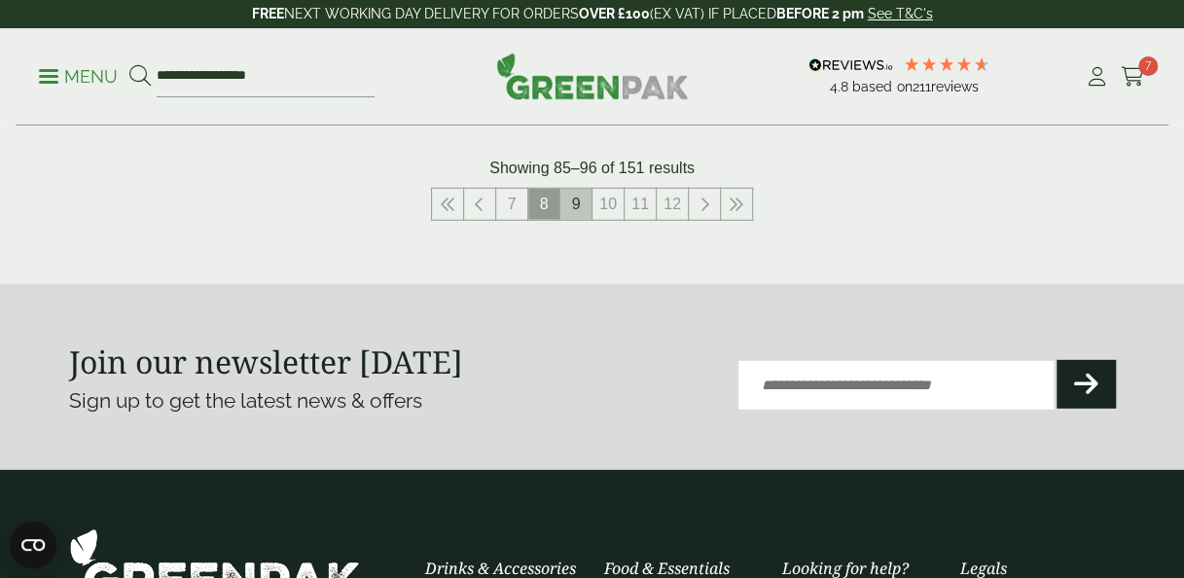
click at [578, 206] on link "9" at bounding box center [575, 204] width 31 height 31
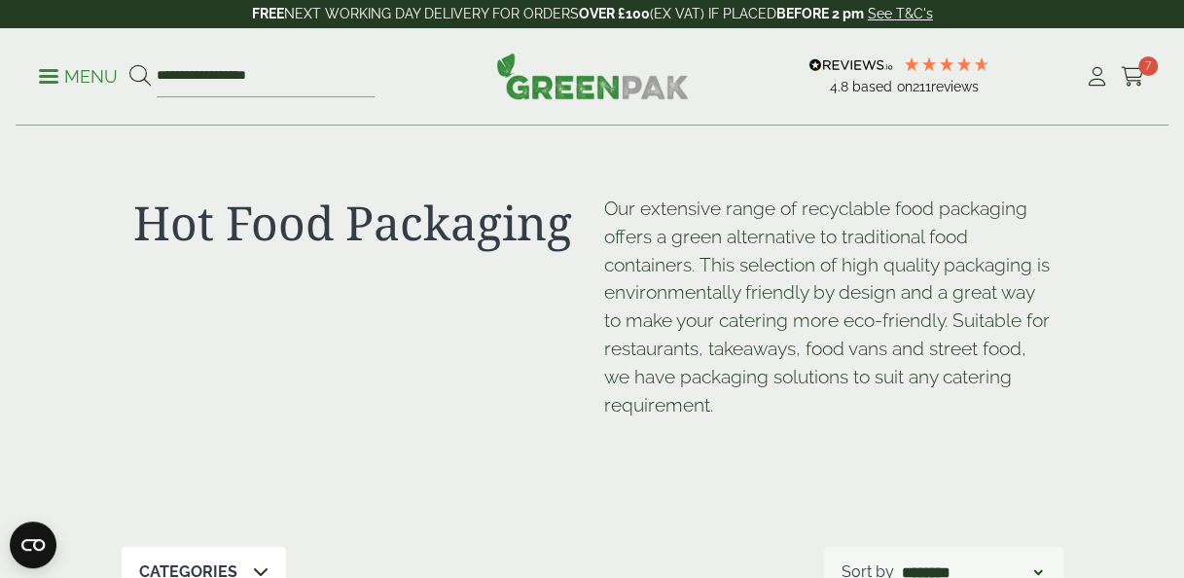
click at [77, 66] on p "Menu" at bounding box center [78, 76] width 79 height 23
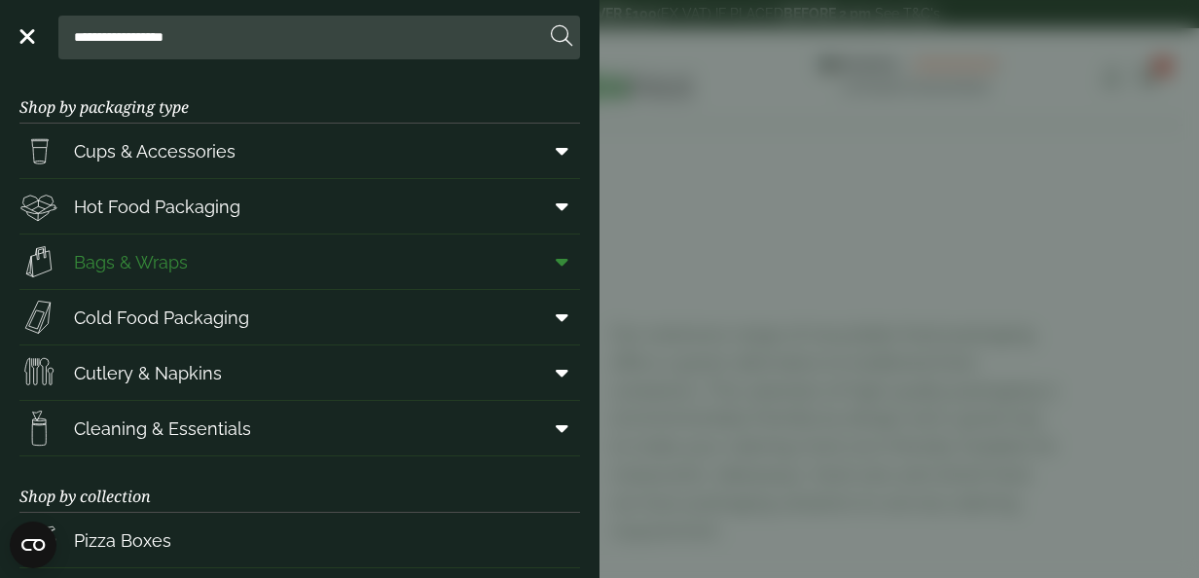
click at [262, 254] on link "Bags & Wraps" at bounding box center [299, 261] width 560 height 54
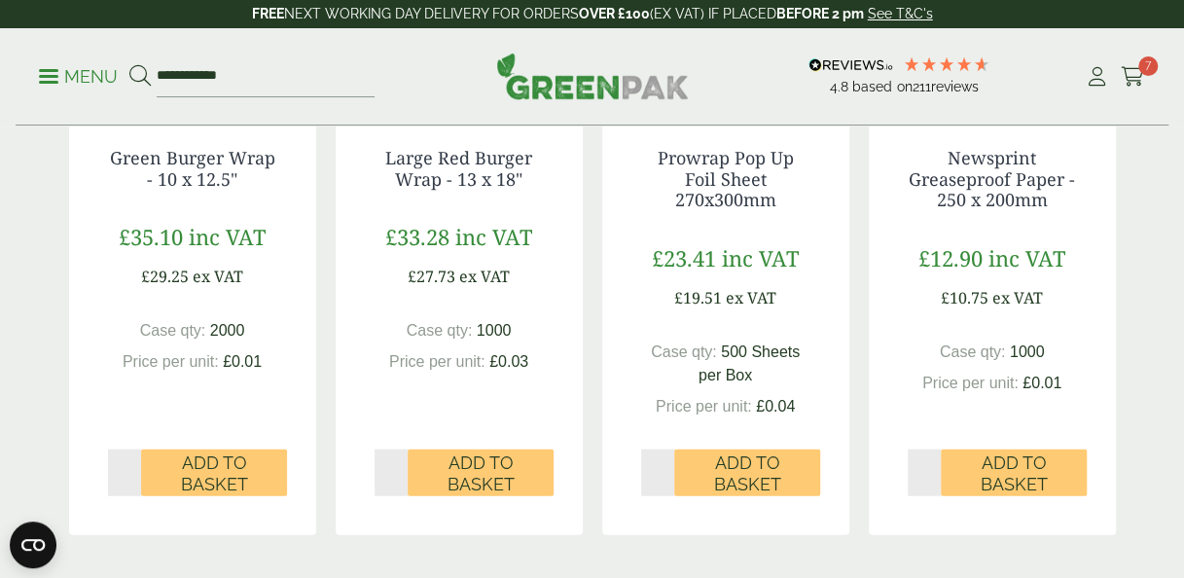
scroll to position [1983, 0]
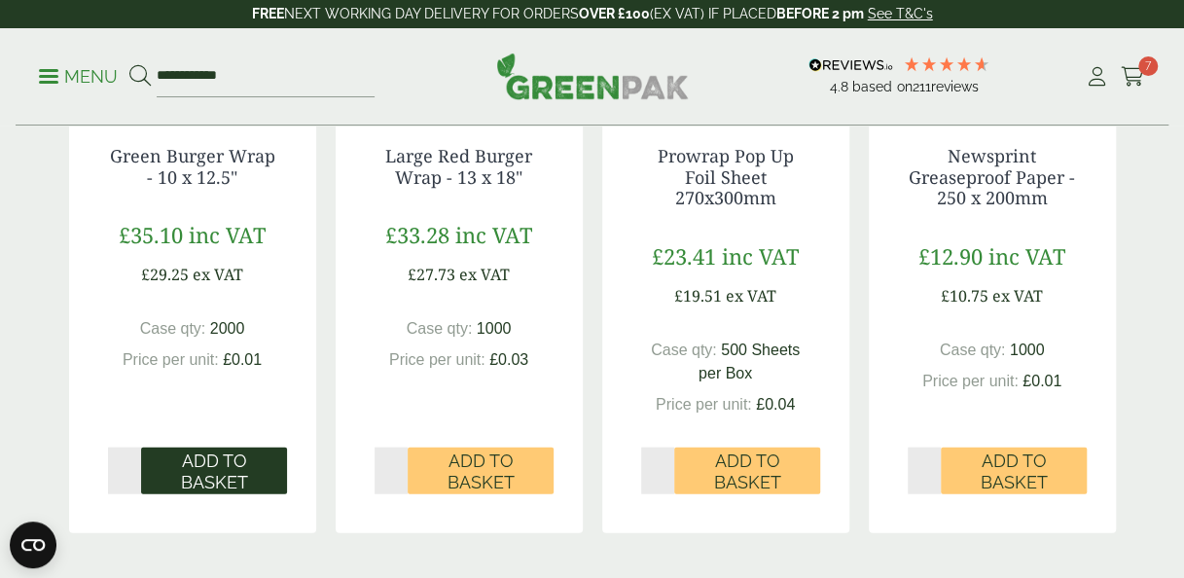
click at [274, 469] on button "Add to Basket" at bounding box center [214, 471] width 146 height 47
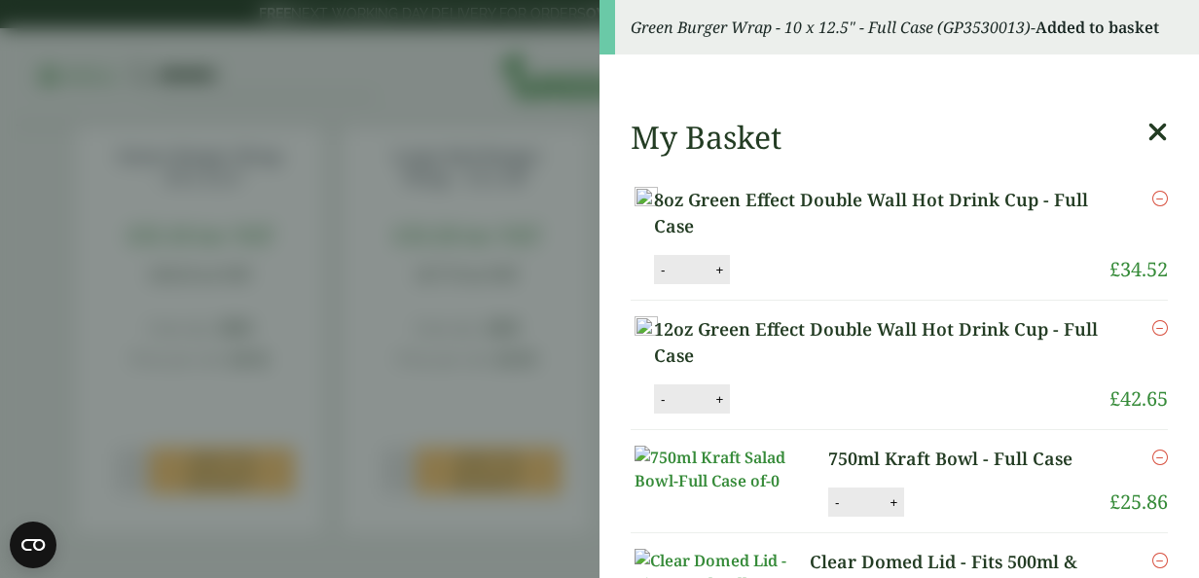
click at [1147, 121] on icon at bounding box center [1157, 132] width 20 height 27
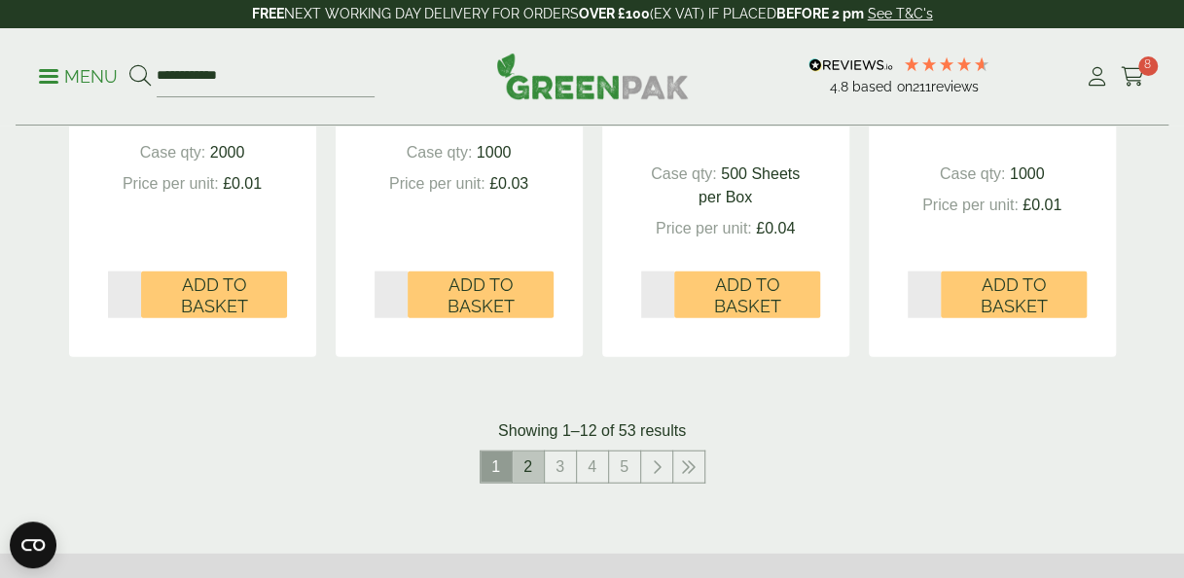
scroll to position [2171, 0]
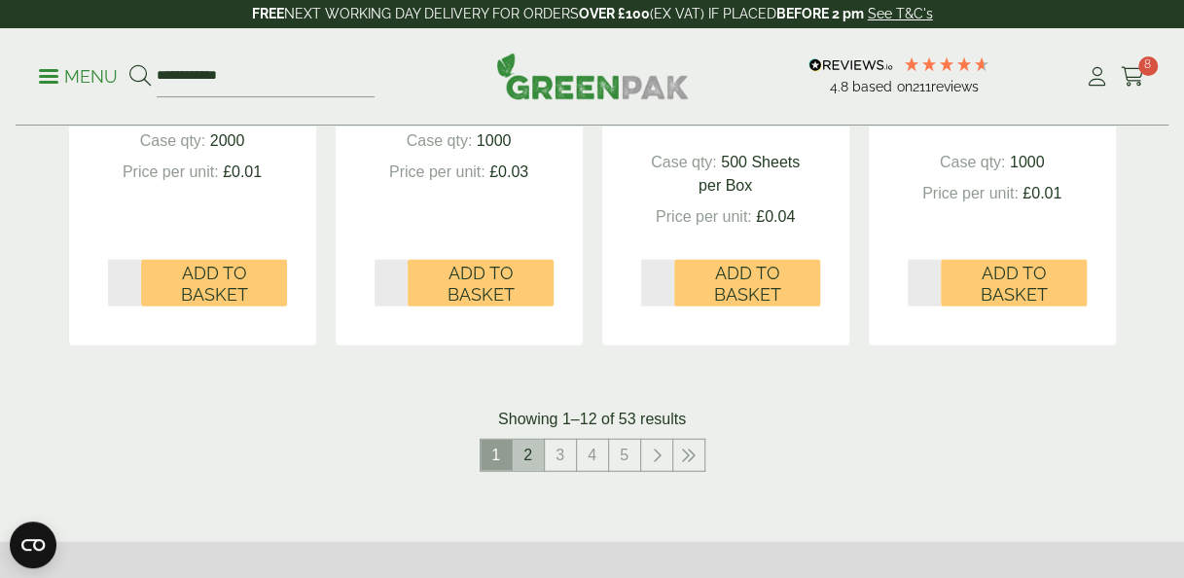
click at [537, 462] on link "2" at bounding box center [528, 455] width 31 height 31
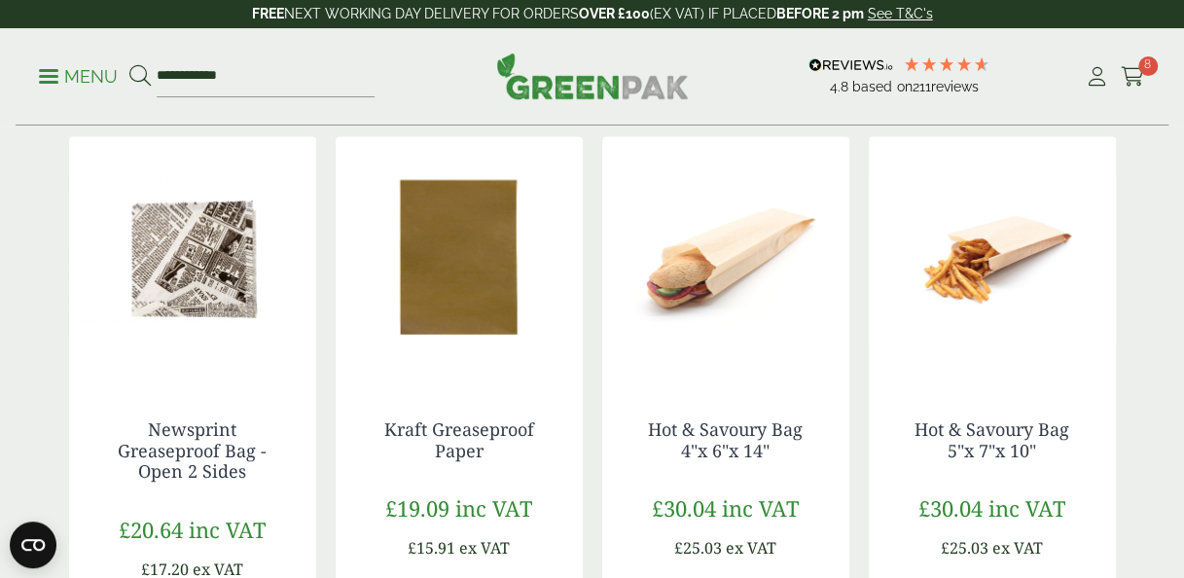
scroll to position [1688, 0]
